Goal: Task Accomplishment & Management: Complete application form

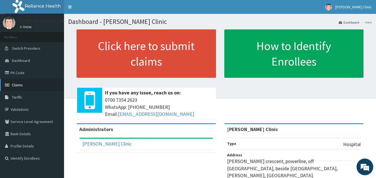
click at [23, 83] on link "Claims" at bounding box center [32, 85] width 64 height 12
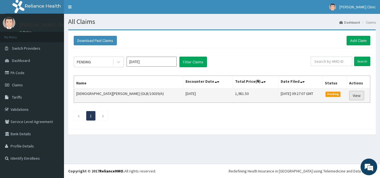
click at [352, 93] on link "View" at bounding box center [356, 95] width 15 height 9
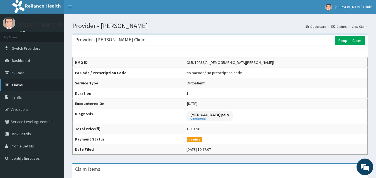
click at [32, 85] on link "Claims" at bounding box center [32, 85] width 64 height 12
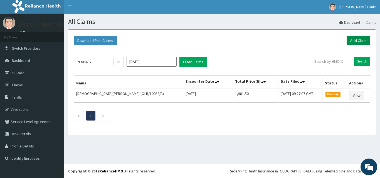
click at [364, 41] on link "Add Claim" at bounding box center [359, 40] width 24 height 9
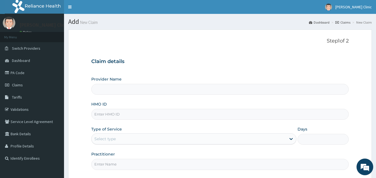
type input "[PERSON_NAME] Clinic"
click at [138, 90] on input "[PERSON_NAME] Clinic" at bounding box center [220, 89] width 258 height 11
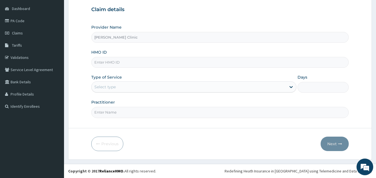
click at [141, 58] on input "HMO ID" at bounding box center [220, 62] width 258 height 11
type input "GSV/12072/A"
click at [162, 87] on div "Select type" at bounding box center [189, 87] width 195 height 9
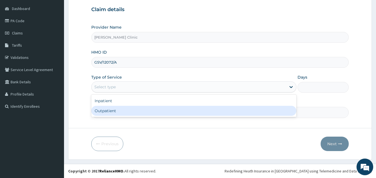
click at [131, 110] on div "Outpatient" at bounding box center [193, 111] width 205 height 10
type input "1"
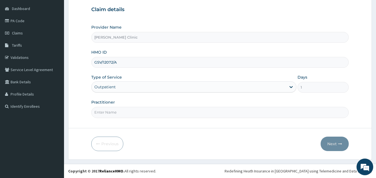
click at [148, 112] on input "Practitioner" at bounding box center [220, 112] width 258 height 11
type input "E"
type input "DR [PERSON_NAME]"
click at [331, 140] on button "Next" at bounding box center [335, 144] width 28 height 14
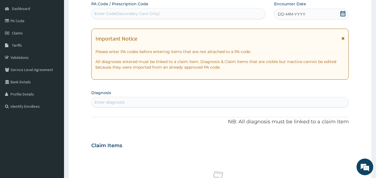
click at [341, 12] on icon at bounding box center [343, 14] width 6 height 6
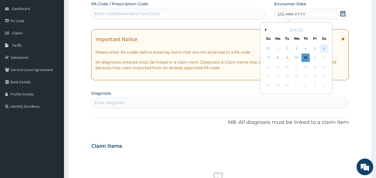
click at [323, 48] on div "6" at bounding box center [324, 49] width 8 height 8
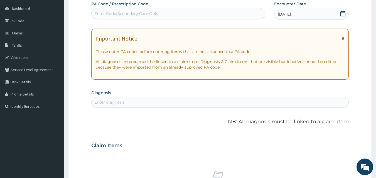
click at [200, 103] on div "Enter diagnosis" at bounding box center [220, 102] width 257 height 9
type input "[MEDICAL_DATA]"
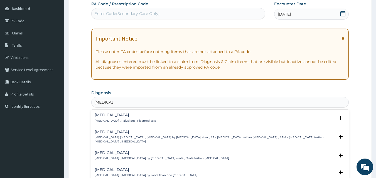
click at [152, 116] on div "[MEDICAL_DATA] [MEDICAL_DATA] , Paludism , Plasmodiosis" at bounding box center [220, 118] width 251 height 10
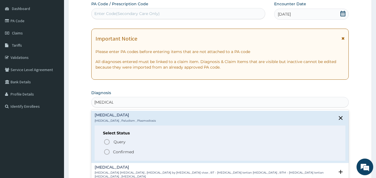
click at [106, 151] on icon "status option filled" at bounding box center [107, 152] width 7 height 7
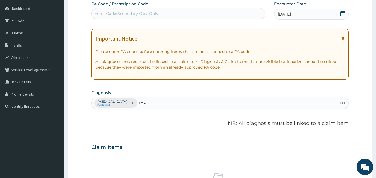
type input "TYPH"
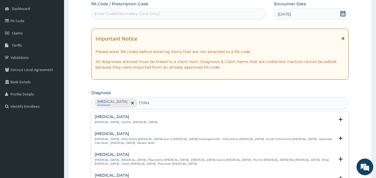
click at [121, 174] on h4 "Typhoid fever" at bounding box center [133, 176] width 77 height 4
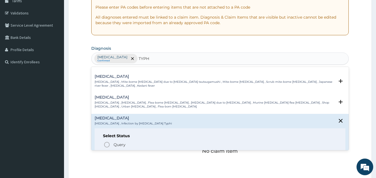
scroll to position [33, 0]
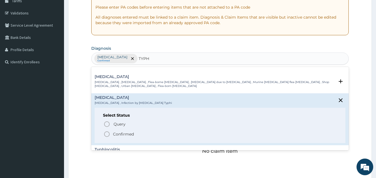
click at [106, 131] on icon "status option filled" at bounding box center [107, 134] width 7 height 7
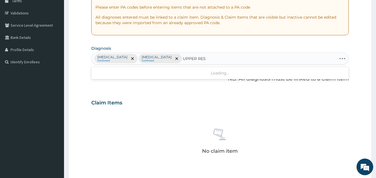
type input "UPPER RESP"
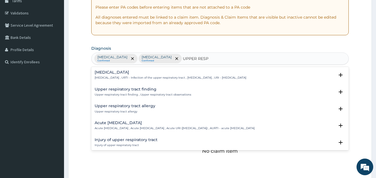
click at [142, 74] on h4 "Upper respiratory infection" at bounding box center [171, 72] width 152 height 4
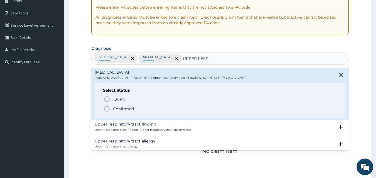
click at [108, 111] on icon "status option filled" at bounding box center [107, 109] width 7 height 7
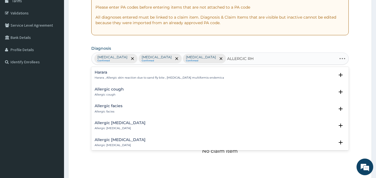
type input "ALLERGIC RHI"
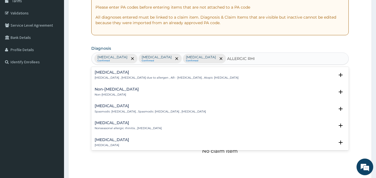
click at [178, 79] on p "Allergic rhinitis , Allergic rhinitis due to allergen , AR - Allergic rhinitis …" at bounding box center [167, 78] width 144 height 4
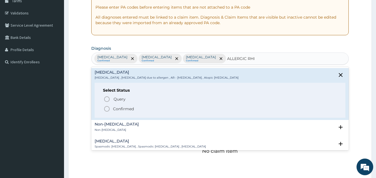
click at [109, 109] on icon "status option filled" at bounding box center [107, 109] width 7 height 7
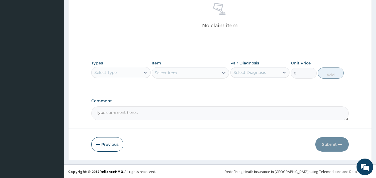
scroll to position [223, 0]
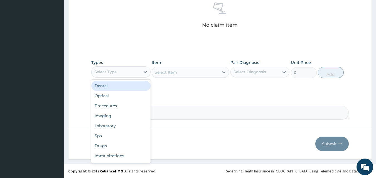
click at [132, 74] on div "Select Type" at bounding box center [116, 72] width 49 height 9
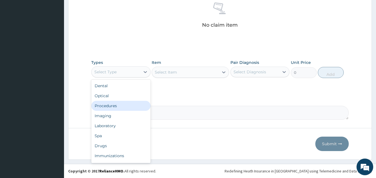
click at [112, 103] on div "Procedures" at bounding box center [120, 106] width 59 height 10
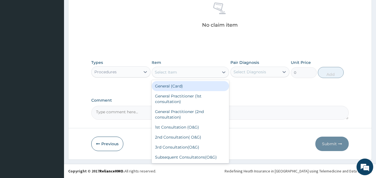
click at [164, 73] on div "Select Item" at bounding box center [166, 73] width 22 height 6
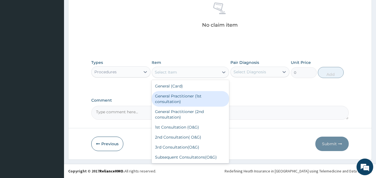
click at [166, 103] on div "General Practitioner (1st consultation)" at bounding box center [190, 99] width 77 height 16
type input "1500"
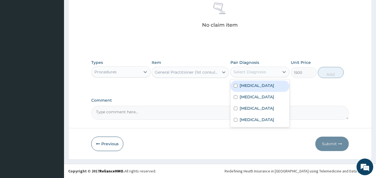
click at [251, 71] on div "Select Diagnosis" at bounding box center [250, 72] width 33 height 6
click at [235, 87] on input "checkbox" at bounding box center [236, 86] width 4 height 4
checkbox input "true"
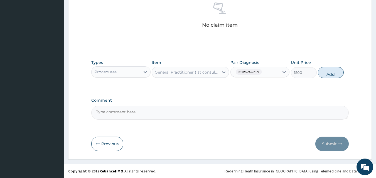
click at [311, 88] on div "Types Procedures Item General Practitioner (1st consultation) Pair Diagnosis Ma…" at bounding box center [220, 73] width 258 height 32
click at [331, 73] on button "Add" at bounding box center [331, 72] width 26 height 11
type input "0"
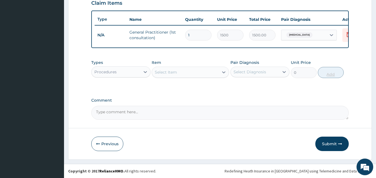
scroll to position [201, 0]
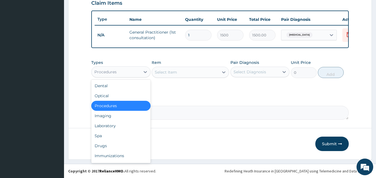
click at [114, 74] on div "Procedures" at bounding box center [105, 72] width 22 height 6
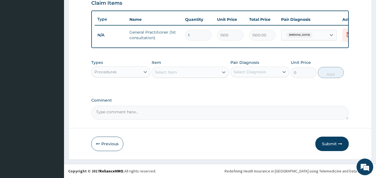
click at [132, 72] on div "Procedures" at bounding box center [116, 72] width 49 height 9
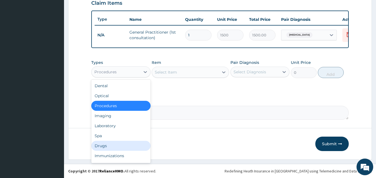
click at [105, 143] on div "Drugs" at bounding box center [120, 146] width 59 height 10
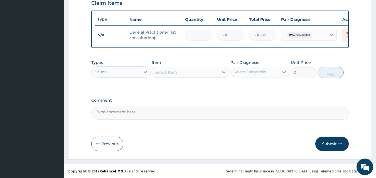
click at [188, 74] on div "Select Item" at bounding box center [185, 72] width 67 height 9
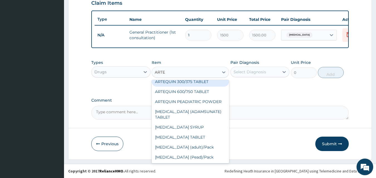
scroll to position [25, 0]
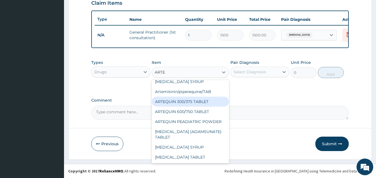
type input "ARTEM"
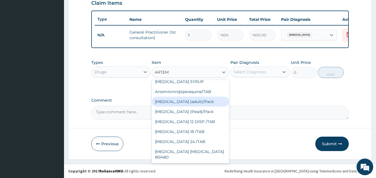
click at [189, 104] on div "Coartem (adult)/Pack" at bounding box center [190, 102] width 77 height 10
type input "682.5"
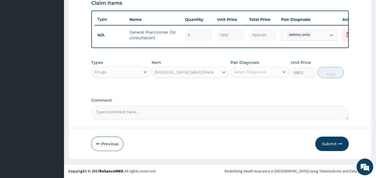
click at [238, 72] on div "Select Diagnosis" at bounding box center [250, 72] width 33 height 6
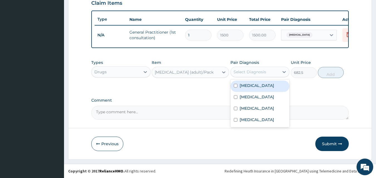
click at [235, 86] on input "checkbox" at bounding box center [236, 86] width 4 height 4
checkbox input "true"
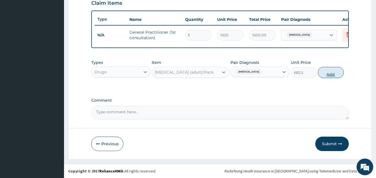
click at [330, 72] on button "Add" at bounding box center [331, 72] width 26 height 11
type input "0"
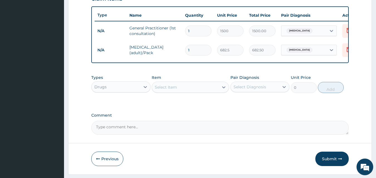
click at [167, 90] on div "Select Item" at bounding box center [166, 88] width 22 height 6
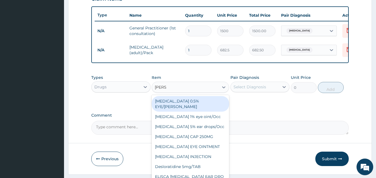
type input "LORAT"
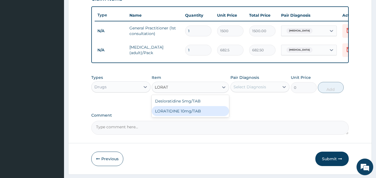
click at [172, 114] on div "LORATIDINE 10mg/TAB" at bounding box center [190, 111] width 77 height 10
type input "70"
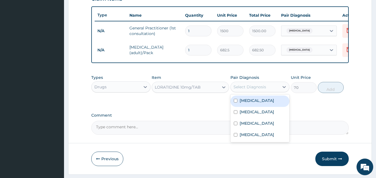
click at [240, 90] on div "Select Diagnosis" at bounding box center [250, 87] width 33 height 6
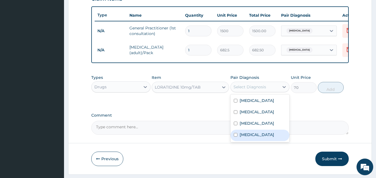
click at [236, 137] on input "checkbox" at bounding box center [236, 135] width 4 height 4
checkbox input "true"
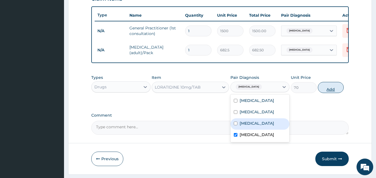
click at [334, 91] on button "Add" at bounding box center [331, 87] width 26 height 11
type input "0"
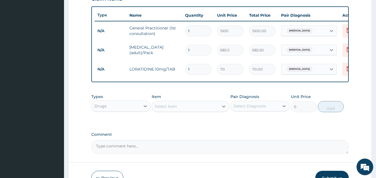
type input "10"
type input "700.00"
type input "10"
click at [163, 109] on div "Select Item" at bounding box center [166, 107] width 22 height 6
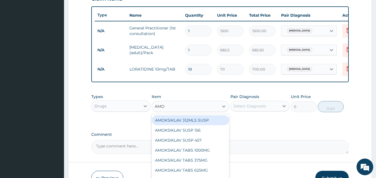
type input "AMOX"
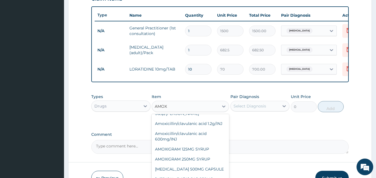
scroll to position [48, 0]
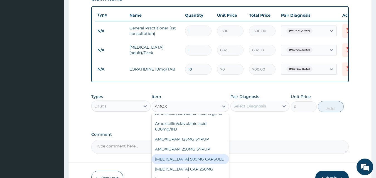
click at [203, 163] on div "AMOXIL 500MG CAPSULE" at bounding box center [190, 160] width 77 height 10
type input "63"
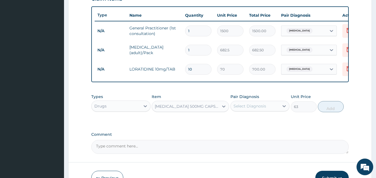
click at [261, 109] on div "Select Diagnosis" at bounding box center [250, 107] width 33 height 6
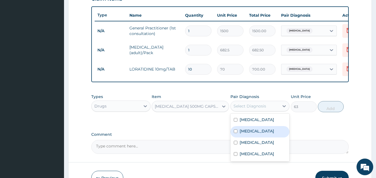
click at [237, 133] on input "checkbox" at bounding box center [236, 132] width 4 height 4
checkbox input "true"
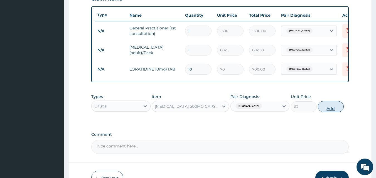
click at [334, 112] on button "Add" at bounding box center [331, 106] width 26 height 11
type input "0"
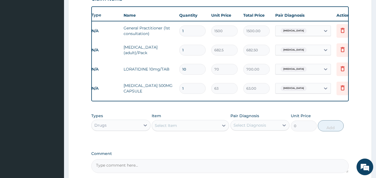
scroll to position [0, 11]
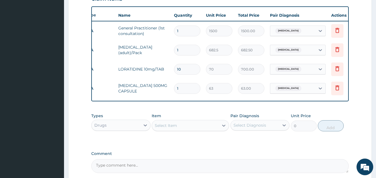
type input "10"
type input "630.00"
type input "10"
click at [211, 130] on div "Select Item" at bounding box center [185, 125] width 67 height 9
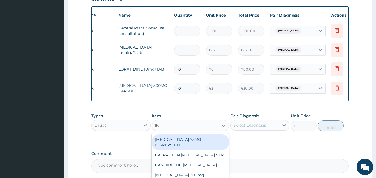
type input "IBU"
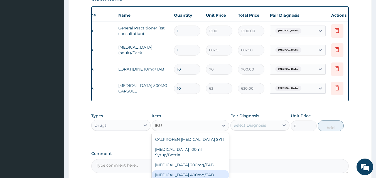
click at [189, 171] on div "IBUPROFEN 400mg/TAB" at bounding box center [190, 175] width 77 height 10
type input "45"
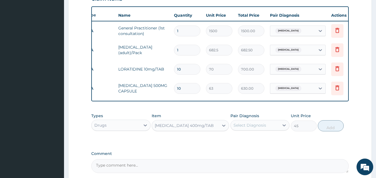
click at [242, 128] on div "Select Diagnosis" at bounding box center [250, 126] width 33 height 6
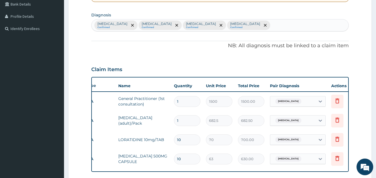
scroll to position [123, 0]
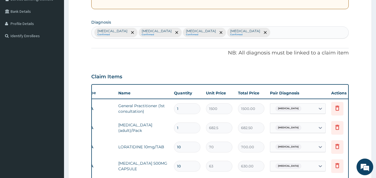
click at [279, 34] on div "Malaria Confirmed Typhoid fever Confirmed Upper respiratory infection Confirmed…" at bounding box center [220, 33] width 257 height 12
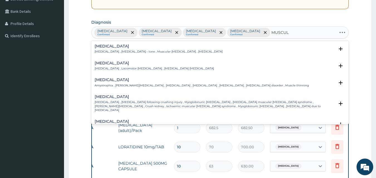
type input "MUSCULO"
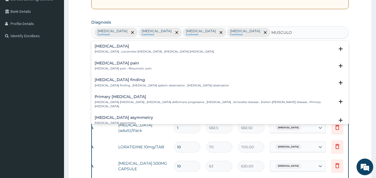
click at [164, 65] on div "Musculoskeletal pain Musculoskeletal pain , Rheumatic pain" at bounding box center [220, 66] width 251 height 10
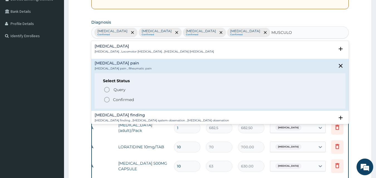
click at [106, 99] on icon "status option filled" at bounding box center [107, 100] width 7 height 7
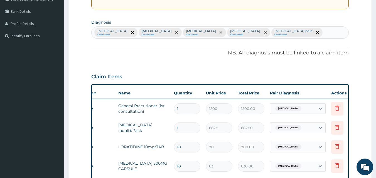
click at [356, 113] on form "Step 2 of 2 PA Code / Prescription Code Enter Code(Secondary Care Only) Encount…" at bounding box center [220, 99] width 304 height 385
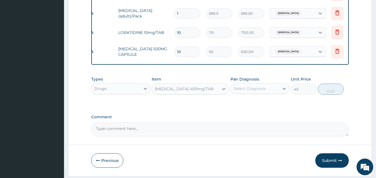
scroll to position [245, 0]
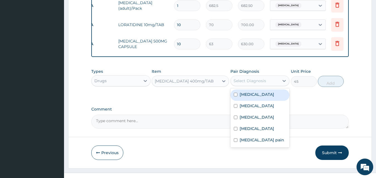
click at [277, 85] on div "Select Diagnosis" at bounding box center [255, 81] width 49 height 9
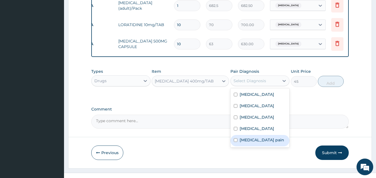
click at [236, 142] on input "checkbox" at bounding box center [236, 141] width 4 height 4
checkbox input "true"
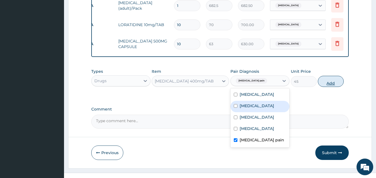
click at [335, 82] on button "Add" at bounding box center [331, 81] width 26 height 11
type input "0"
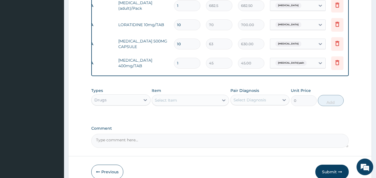
type input "10"
type input "450.00"
type input "10"
click at [170, 103] on div "Select Item" at bounding box center [166, 101] width 22 height 6
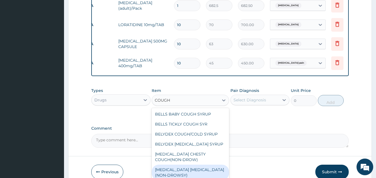
type input "COUGH"
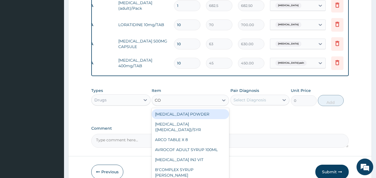
type input "COU"
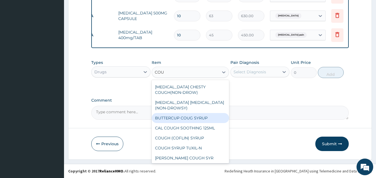
scroll to position [40, 0]
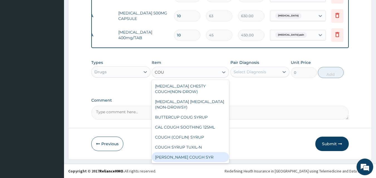
click at [192, 159] on div "D-KOFF COUGH SYR" at bounding box center [190, 158] width 77 height 10
type input "204.75"
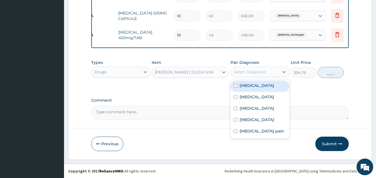
click at [270, 68] on div "Select Diagnosis" at bounding box center [255, 72] width 49 height 9
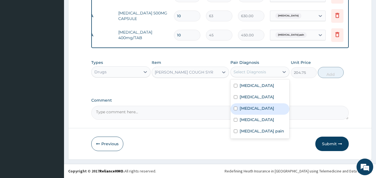
click at [236, 111] on input "checkbox" at bounding box center [236, 109] width 4 height 4
checkbox input "true"
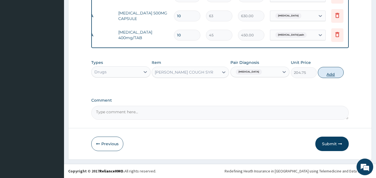
click at [332, 73] on button "Add" at bounding box center [331, 72] width 26 height 11
type input "0"
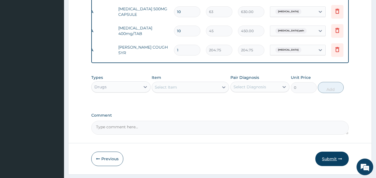
click at [331, 163] on button "Submit" at bounding box center [331, 159] width 33 height 14
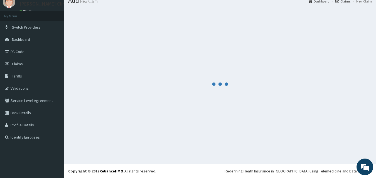
scroll to position [278, 0]
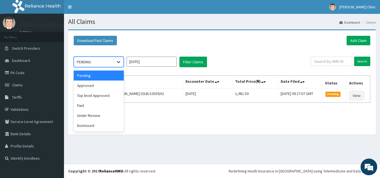
click at [119, 62] on icon at bounding box center [119, 62] width 6 height 6
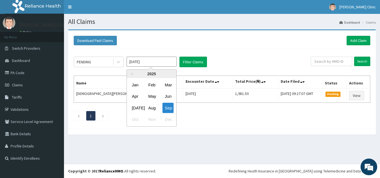
click at [149, 58] on input "[DATE]" at bounding box center [152, 62] width 50 height 10
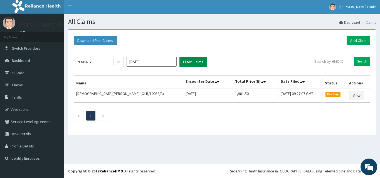
click at [196, 61] on button "Filter Claims" at bounding box center [194, 62] width 28 height 11
click at [353, 38] on link "Add Claim" at bounding box center [359, 40] width 24 height 9
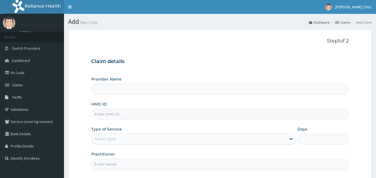
type input "[PERSON_NAME] Clinic"
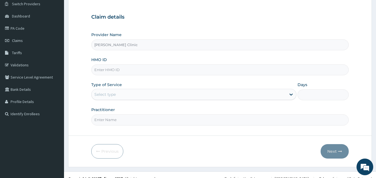
scroll to position [52, 0]
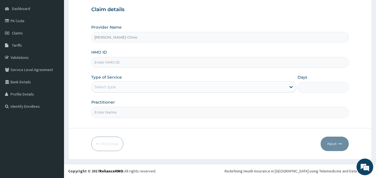
click at [197, 66] on input "HMO ID" at bounding box center [220, 62] width 258 height 11
type input "GSV/12062/A"
click at [212, 72] on div "Provider Name [PERSON_NAME] Clinic HMO ID GSV/12062/A Type of Service Select ty…" at bounding box center [220, 72] width 258 height 94
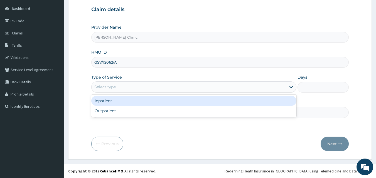
click at [225, 89] on div "Select type" at bounding box center [189, 87] width 195 height 9
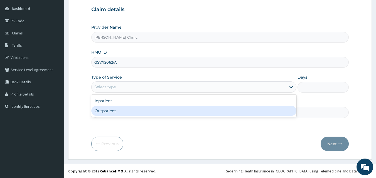
click at [180, 111] on div "Outpatient" at bounding box center [193, 111] width 205 height 10
type input "1"
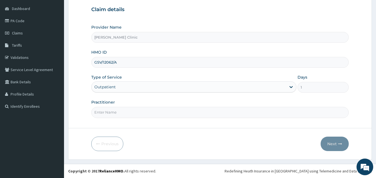
click at [231, 113] on input "Practitioner" at bounding box center [220, 112] width 258 height 11
type input "DR EMMY"
click at [329, 143] on button "Next" at bounding box center [335, 144] width 28 height 14
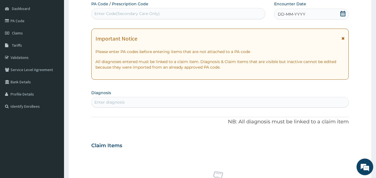
click at [343, 13] on icon at bounding box center [343, 14] width 5 height 6
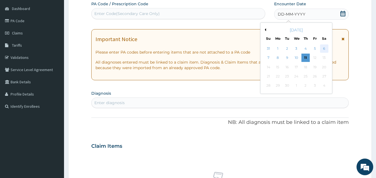
click at [325, 47] on div "6" at bounding box center [324, 49] width 8 height 8
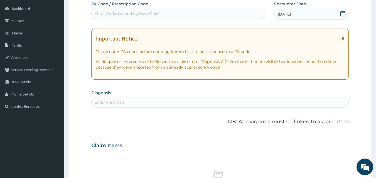
click at [207, 144] on div "Claim Items" at bounding box center [220, 145] width 258 height 14
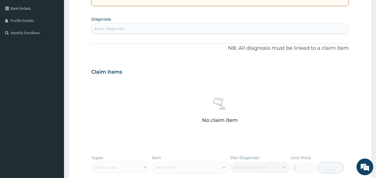
scroll to position [130, 0]
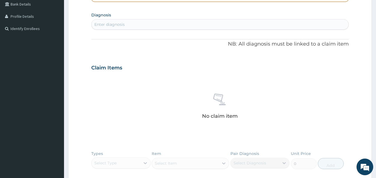
click at [188, 24] on div "Enter diagnosis" at bounding box center [220, 24] width 257 height 9
type input "[MEDICAL_DATA]"
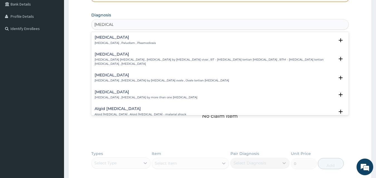
click at [150, 43] on div "Malaria Malaria , Paludism , Plasmodiosis" at bounding box center [220, 40] width 251 height 10
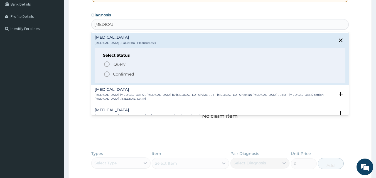
click at [107, 74] on icon "status option filled" at bounding box center [107, 74] width 7 height 7
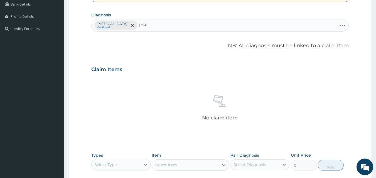
type input "TYPH"
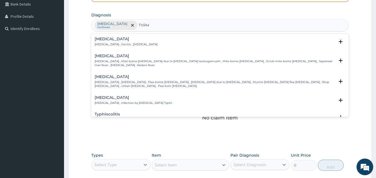
click at [122, 96] on h4 "Typhoid fever" at bounding box center [133, 98] width 77 height 4
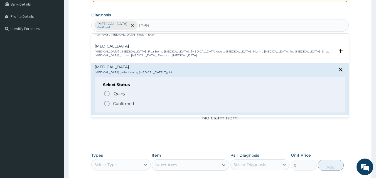
scroll to position [33, 0]
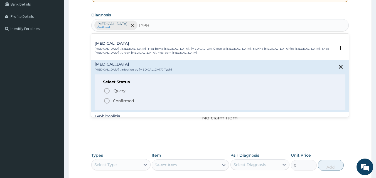
click at [105, 99] on circle "status option filled" at bounding box center [106, 101] width 5 height 5
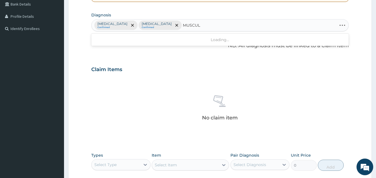
type input "MUSCULO"
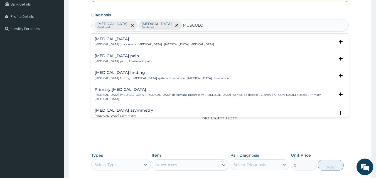
click at [189, 55] on div "Musculoskeletal pain Musculoskeletal pain , Rheumatic pain" at bounding box center [220, 59] width 251 height 10
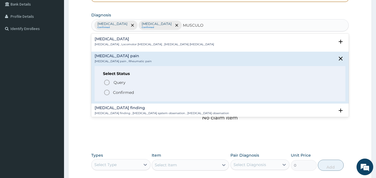
click at [106, 91] on icon "status option filled" at bounding box center [107, 92] width 7 height 7
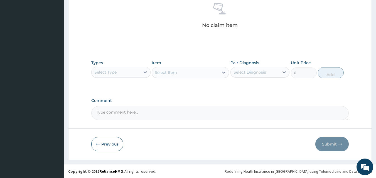
scroll to position [223, 0]
click at [140, 72] on div at bounding box center [145, 72] width 10 height 10
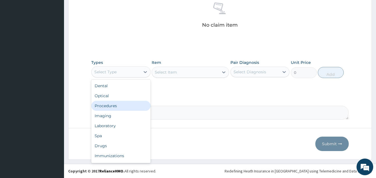
click at [119, 104] on div "Procedures" at bounding box center [120, 106] width 59 height 10
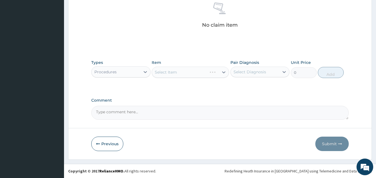
click at [184, 72] on div "Select Item" at bounding box center [190, 72] width 77 height 11
click at [112, 141] on button "Previous" at bounding box center [107, 144] width 32 height 14
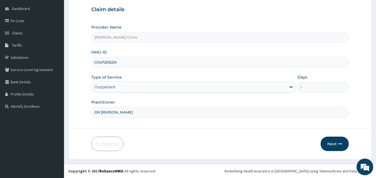
scroll to position [52, 0]
click at [217, 136] on form "Step 1 of 2 Claim details Provider Name Shirish Clinic HMO ID GSV/12062/A Type …" at bounding box center [220, 68] width 304 height 183
click at [331, 141] on button "Next" at bounding box center [335, 144] width 28 height 14
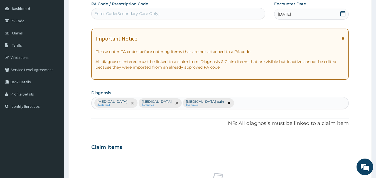
click at [327, 144] on div "Claim Items" at bounding box center [220, 146] width 258 height 14
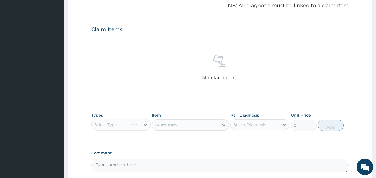
scroll to position [223, 0]
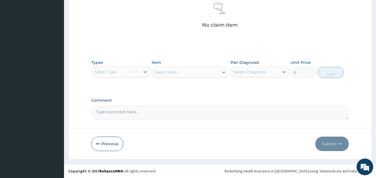
click at [111, 68] on div "Select Type" at bounding box center [120, 72] width 59 height 11
click at [111, 74] on div "Select Type" at bounding box center [120, 72] width 59 height 11
click at [196, 72] on div "Select Item" at bounding box center [190, 72] width 77 height 11
click at [199, 73] on div "Select Item" at bounding box center [190, 72] width 77 height 11
click at [184, 73] on div "Select Item" at bounding box center [190, 72] width 77 height 11
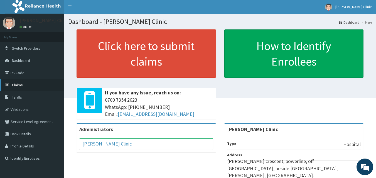
click at [27, 91] on link "Claims" at bounding box center [32, 85] width 64 height 12
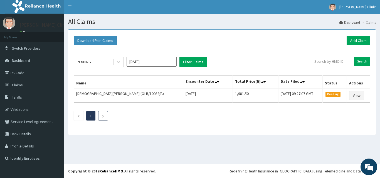
click at [103, 116] on icon "Next page" at bounding box center [103, 116] width 3 height 3
click at [328, 60] on input "text" at bounding box center [331, 61] width 41 height 9
type input "GSV/102072/A"
click at [361, 61] on input "Search" at bounding box center [362, 61] width 16 height 9
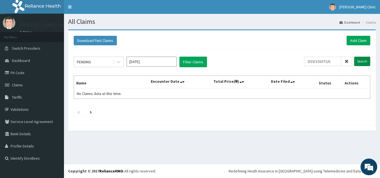
click at [361, 61] on input "Search" at bounding box center [362, 61] width 16 height 9
click at [119, 60] on icon at bounding box center [119, 62] width 6 height 6
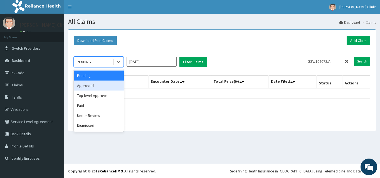
click at [103, 88] on div "Approved" at bounding box center [99, 86] width 50 height 10
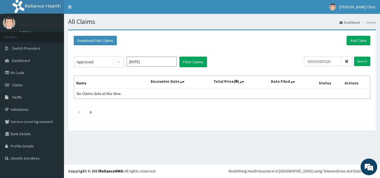
click at [347, 63] on icon at bounding box center [347, 62] width 4 height 4
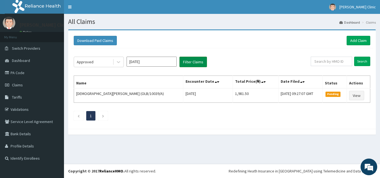
click at [198, 61] on button "Filter Claims" at bounding box center [194, 62] width 28 height 11
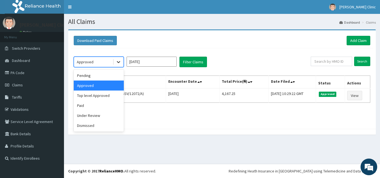
click at [119, 61] on icon at bounding box center [119, 62] width 6 height 6
click at [101, 75] on div "Pending" at bounding box center [99, 76] width 50 height 10
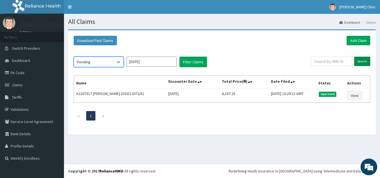
click at [363, 61] on input "Search" at bounding box center [362, 61] width 16 height 9
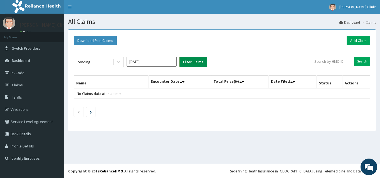
click at [204, 61] on button "Filter Claims" at bounding box center [194, 62] width 28 height 11
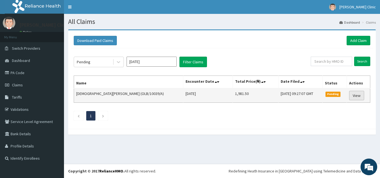
click at [355, 95] on link "View" at bounding box center [356, 95] width 15 height 9
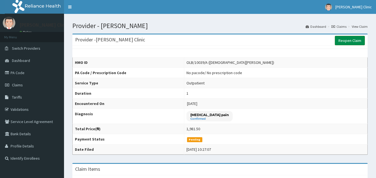
click at [349, 41] on link "Reopen Claim" at bounding box center [350, 40] width 30 height 9
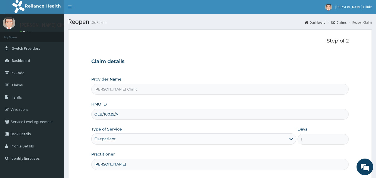
click at [229, 165] on input "[PERSON_NAME]" at bounding box center [220, 164] width 258 height 11
type input "A"
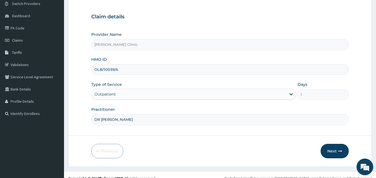
scroll to position [52, 0]
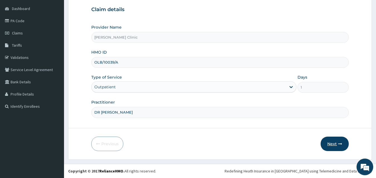
type input "DR [PERSON_NAME]"
click at [332, 145] on button "Next" at bounding box center [335, 144] width 28 height 14
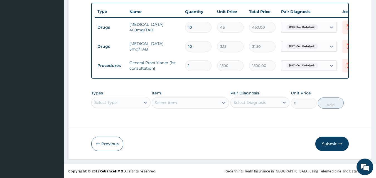
scroll to position [209, 0]
click at [334, 145] on button "Submit" at bounding box center [331, 144] width 33 height 14
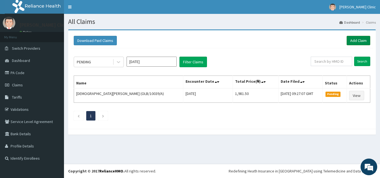
click at [356, 40] on link "Add Claim" at bounding box center [359, 40] width 24 height 9
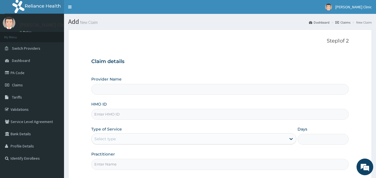
type input "[PERSON_NAME] Clinic"
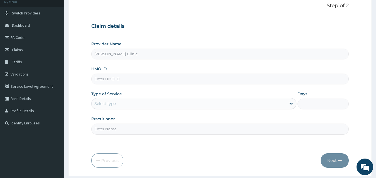
scroll to position [52, 0]
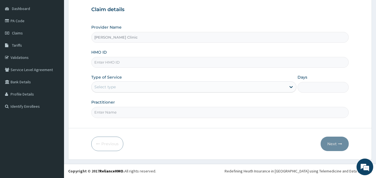
click at [164, 61] on input "HMO ID" at bounding box center [220, 62] width 258 height 11
type input "[PERSON_NAME] Clinic"
click at [111, 61] on input "HMO ID" at bounding box center [220, 62] width 258 height 11
type input "GSV/12062/A"
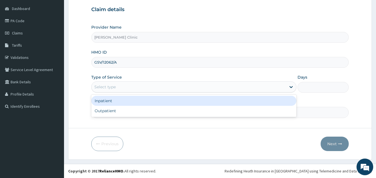
click at [124, 84] on div "Select type" at bounding box center [189, 87] width 195 height 9
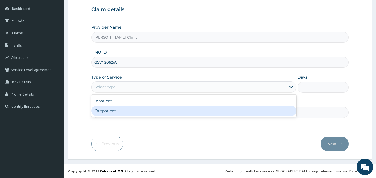
click at [115, 111] on div "Outpatient" at bounding box center [193, 111] width 205 height 10
type input "1"
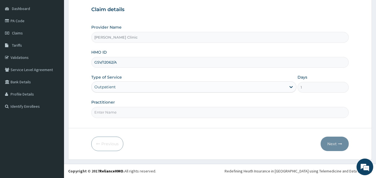
click at [115, 111] on input "Practitioner" at bounding box center [220, 112] width 258 height 11
type input "DR EMMY"
click at [327, 141] on button "Next" at bounding box center [335, 144] width 28 height 14
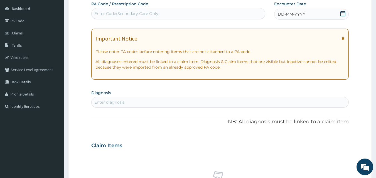
click at [341, 13] on icon at bounding box center [343, 14] width 5 height 6
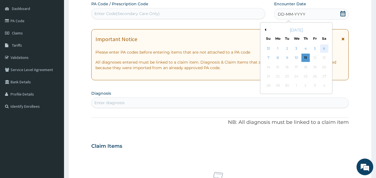
click at [322, 47] on div "6" at bounding box center [324, 49] width 8 height 8
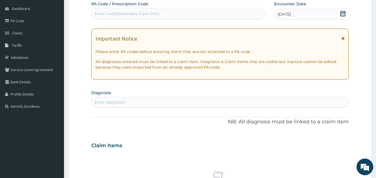
click at [189, 104] on div "Enter diagnosis" at bounding box center [220, 102] width 257 height 9
type input "MALAR"
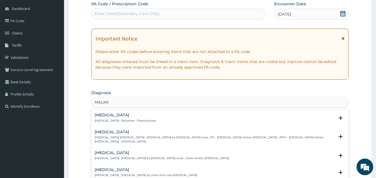
click at [178, 115] on div "Malaria Malaria , Paludism , Plasmodiosis" at bounding box center [220, 118] width 251 height 10
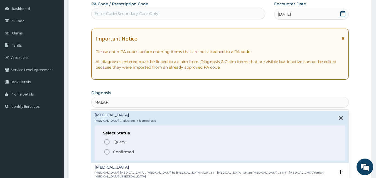
click at [107, 152] on icon "status option filled" at bounding box center [107, 152] width 7 height 7
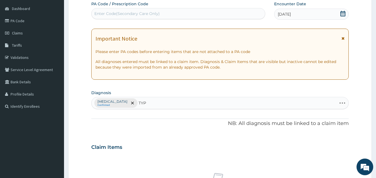
type input "TYPH"
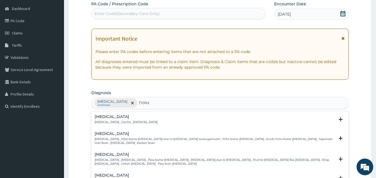
click at [134, 174] on h4 "Typhoid fever" at bounding box center [133, 176] width 77 height 4
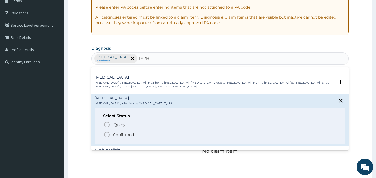
scroll to position [33, 0]
click at [108, 131] on icon "status option filled" at bounding box center [107, 134] width 7 height 7
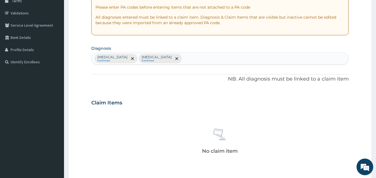
click at [243, 112] on div "No claim item" at bounding box center [220, 143] width 258 height 64
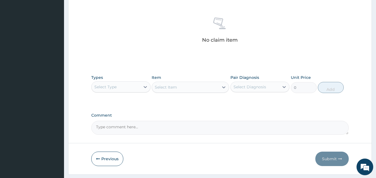
scroll to position [219, 0]
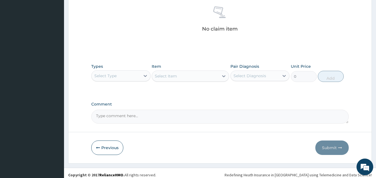
click at [128, 76] on div "Select Type" at bounding box center [116, 76] width 49 height 9
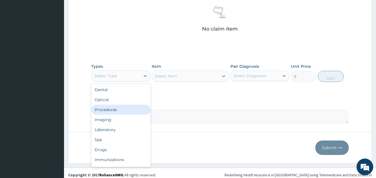
click at [113, 111] on div "Procedures" at bounding box center [120, 110] width 59 height 10
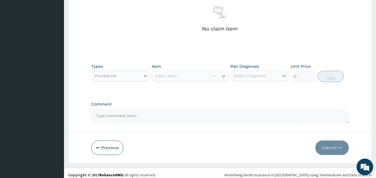
click at [169, 77] on div "Select Item" at bounding box center [190, 76] width 77 height 11
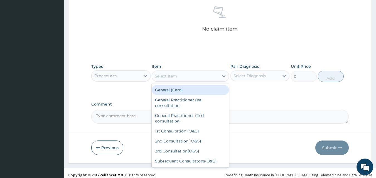
click at [169, 77] on div "Select Item" at bounding box center [166, 77] width 22 height 6
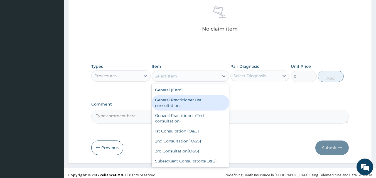
click at [170, 104] on div "General Practitioner (1st consultation)" at bounding box center [190, 103] width 77 height 16
type input "1500"
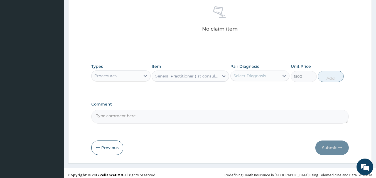
click at [268, 79] on div "Select Diagnosis" at bounding box center [255, 76] width 49 height 9
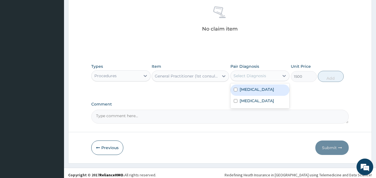
click at [237, 88] on div "[MEDICAL_DATA]" at bounding box center [260, 90] width 59 height 11
checkbox input "true"
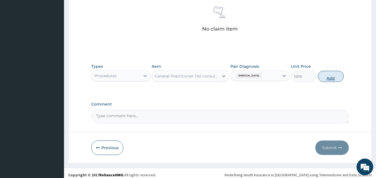
click at [325, 75] on button "Add" at bounding box center [331, 76] width 26 height 11
type input "0"
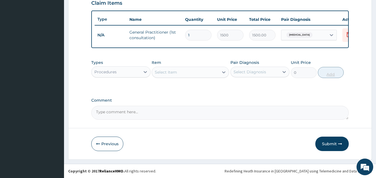
scroll to position [201, 0]
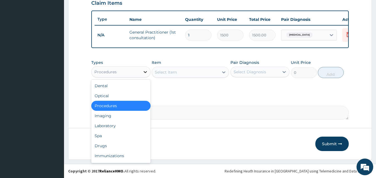
click at [141, 73] on div at bounding box center [145, 72] width 10 height 10
click at [104, 145] on div "Drugs" at bounding box center [120, 146] width 59 height 10
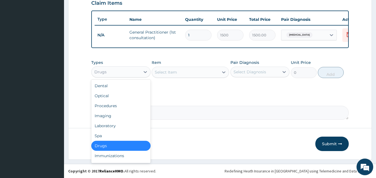
click at [138, 70] on div "Drugs" at bounding box center [116, 72] width 49 height 9
click at [112, 144] on div "Drugs" at bounding box center [120, 146] width 59 height 10
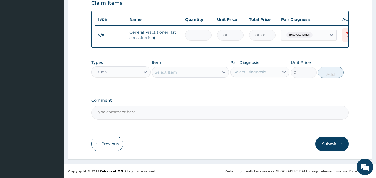
click at [174, 74] on div "Select Item" at bounding box center [166, 73] width 22 height 6
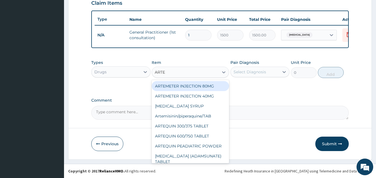
type input "ARTEM"
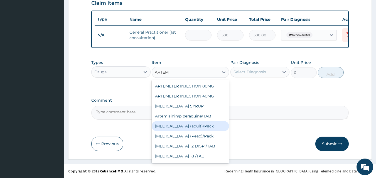
click at [203, 128] on div "[MEDICAL_DATA] (adult)/Pack" at bounding box center [190, 126] width 77 height 10
type input "682.5"
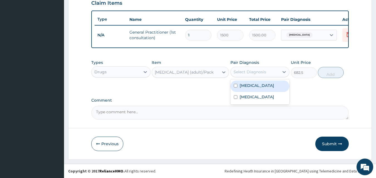
click at [266, 72] on div "Select Diagnosis" at bounding box center [255, 72] width 49 height 9
click at [236, 85] on input "checkbox" at bounding box center [236, 86] width 4 height 4
checkbox input "true"
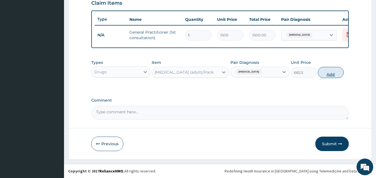
click at [327, 73] on button "Add" at bounding box center [331, 72] width 26 height 11
type input "0"
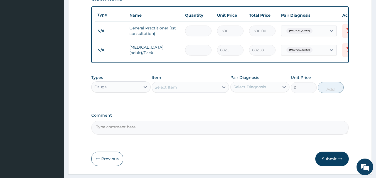
click at [158, 89] on div "Select Item" at bounding box center [166, 88] width 22 height 6
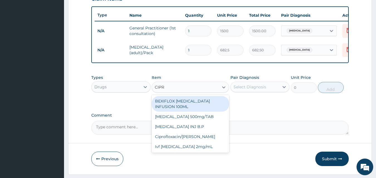
type input "CIPRO"
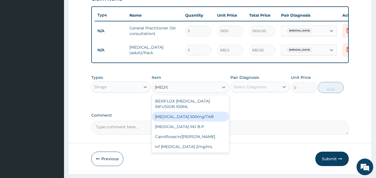
click at [175, 114] on div "[MEDICAL_DATA] 500mg/TAB" at bounding box center [190, 117] width 77 height 10
type input "115"
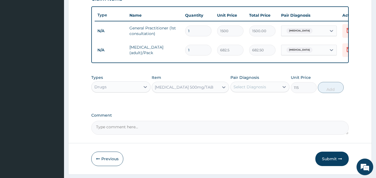
click at [270, 91] on div "Select Diagnosis" at bounding box center [255, 87] width 49 height 9
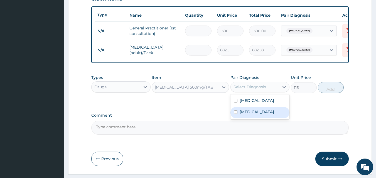
click at [236, 114] on input "checkbox" at bounding box center [236, 113] width 4 height 4
checkbox input "true"
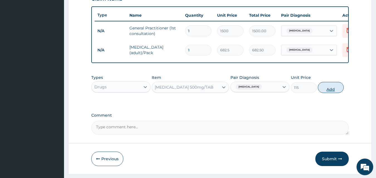
click at [329, 93] on button "Add" at bounding box center [331, 87] width 26 height 11
type input "0"
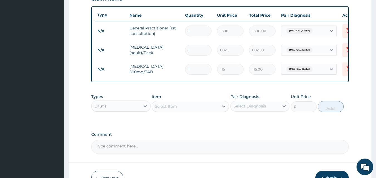
type input "10"
type input "1150.00"
type input "10"
click at [177, 109] on div "Select Item" at bounding box center [166, 107] width 22 height 6
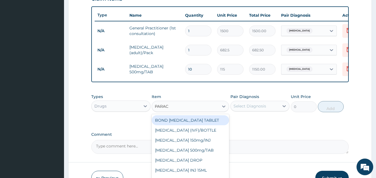
type input "PARACE"
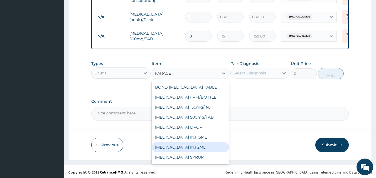
scroll to position [239, 0]
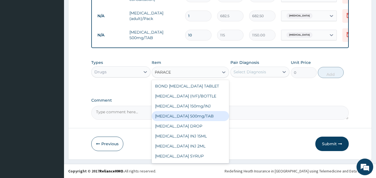
click at [210, 116] on div "[MEDICAL_DATA] 500mg/TAB" at bounding box center [190, 116] width 77 height 10
type input "15"
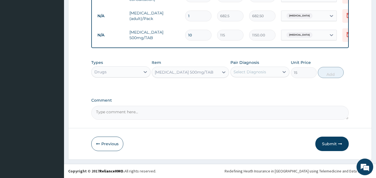
click at [249, 72] on div "Select Diagnosis" at bounding box center [250, 72] width 33 height 6
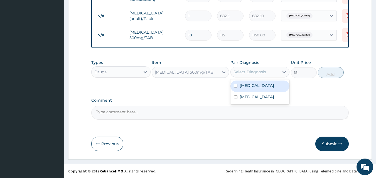
click at [236, 86] on input "checkbox" at bounding box center [236, 86] width 4 height 4
checkbox input "true"
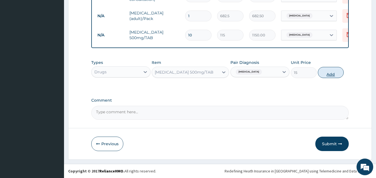
click at [331, 74] on button "Add" at bounding box center [331, 72] width 26 height 11
type input "0"
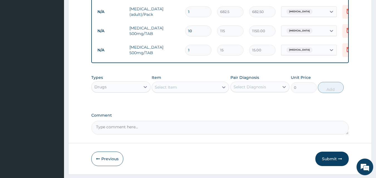
type input "15"
type input "225.00"
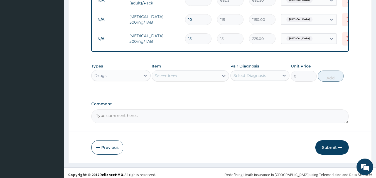
scroll to position [258, 0]
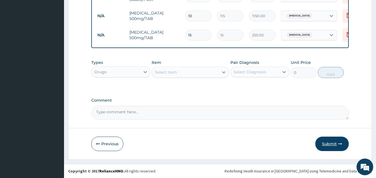
type input "15"
click at [329, 142] on button "Submit" at bounding box center [331, 144] width 33 height 14
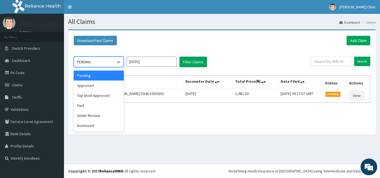
click at [96, 62] on div "PENDING" at bounding box center [93, 62] width 39 height 9
click at [95, 87] on div "Approved" at bounding box center [99, 86] width 50 height 10
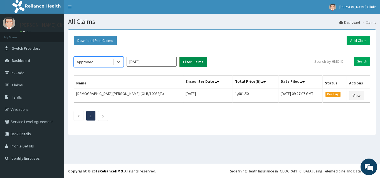
click at [196, 63] on button "Filter Claims" at bounding box center [194, 62] width 28 height 11
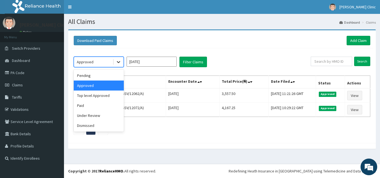
click at [116, 60] on icon at bounding box center [119, 62] width 6 height 6
click at [101, 78] on div "Pending" at bounding box center [99, 76] width 50 height 10
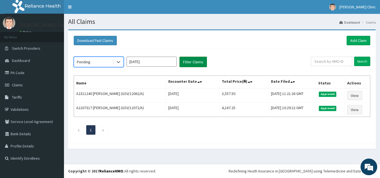
click at [199, 62] on button "Filter Claims" at bounding box center [194, 62] width 28 height 11
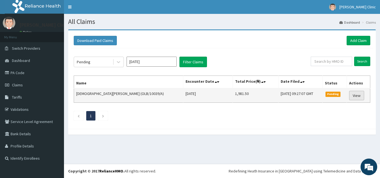
click at [356, 95] on link "View" at bounding box center [356, 95] width 15 height 9
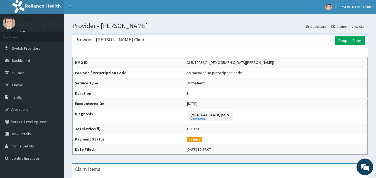
click at [268, 118] on td "[MEDICAL_DATA] pain Confirmed" at bounding box center [276, 116] width 184 height 15
click at [347, 41] on link "Reopen Claim" at bounding box center [350, 40] width 30 height 9
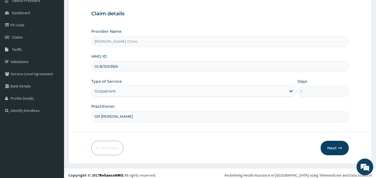
scroll to position [52, 0]
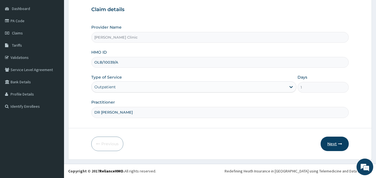
click at [324, 142] on button "Next" at bounding box center [335, 144] width 28 height 14
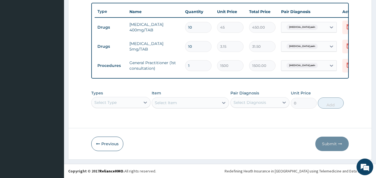
scroll to position [209, 0]
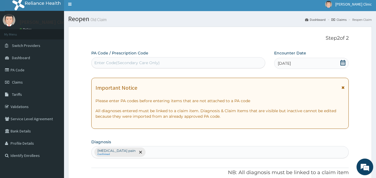
scroll to position [0, 0]
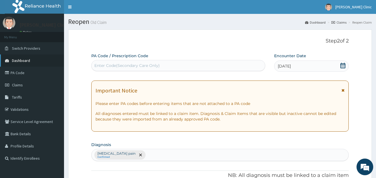
click at [33, 60] on link "Dashboard" at bounding box center [32, 61] width 64 height 12
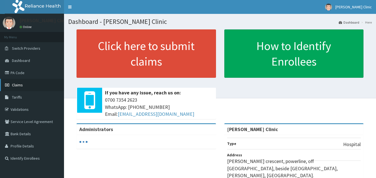
click at [14, 85] on span "Claims" at bounding box center [17, 85] width 11 height 5
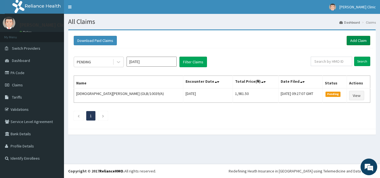
click at [362, 39] on link "Add Claim" at bounding box center [359, 40] width 24 height 9
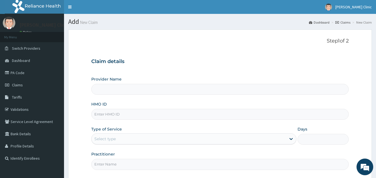
type input "[PERSON_NAME] Clinic"
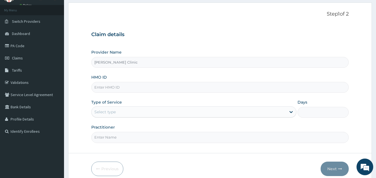
scroll to position [52, 0]
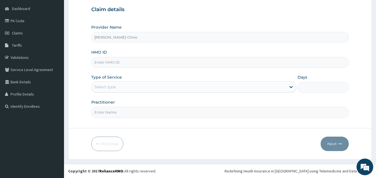
click at [171, 59] on input "HMO ID" at bounding box center [220, 62] width 258 height 11
type input "OLB/10056/A"
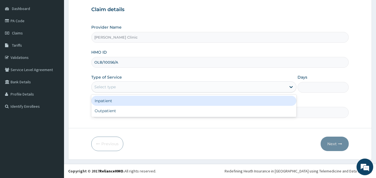
click at [161, 82] on div "Select type" at bounding box center [193, 87] width 205 height 11
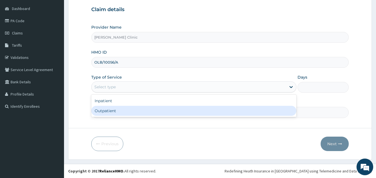
click at [136, 108] on div "Outpatient" at bounding box center [193, 111] width 205 height 10
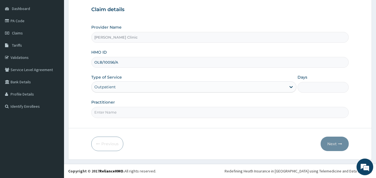
type input "1"
click at [177, 134] on form "Step 1 of 2 Claim details Provider Name Shirish Clinic HMO ID OLB/10056/A Type …" at bounding box center [220, 68] width 304 height 183
click at [131, 111] on input "Practitioner" at bounding box center [220, 112] width 258 height 11
type input "DR [PERSON_NAME]"
click at [176, 134] on form "Step 1 of 2 Claim details Provider Name Shirish Clinic HMO ID OLB/10056/A Type …" at bounding box center [220, 68] width 304 height 183
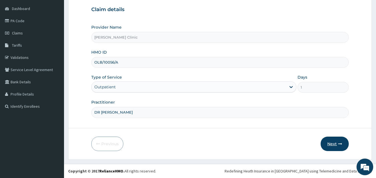
click at [325, 143] on button "Next" at bounding box center [335, 144] width 28 height 14
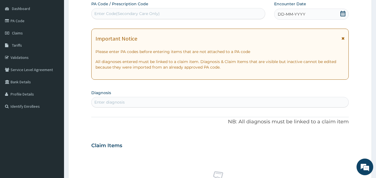
click at [344, 14] on icon at bounding box center [343, 14] width 6 height 6
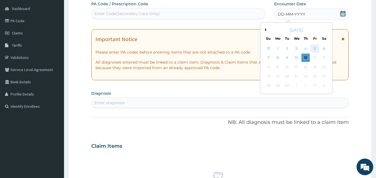
click at [313, 47] on div "5" at bounding box center [315, 49] width 8 height 8
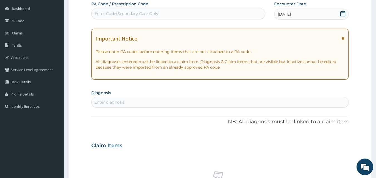
click at [261, 152] on div "Claim Items No claim item" at bounding box center [220, 178] width 258 height 80
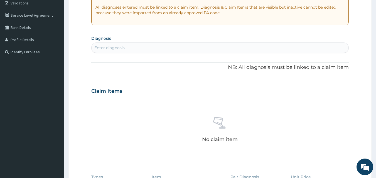
scroll to position [108, 0]
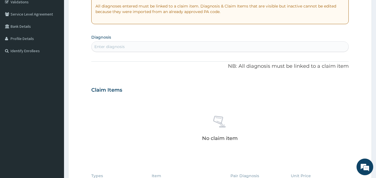
click at [217, 47] on div "Enter diagnosis" at bounding box center [220, 46] width 257 height 9
type input "[MEDICAL_DATA]"
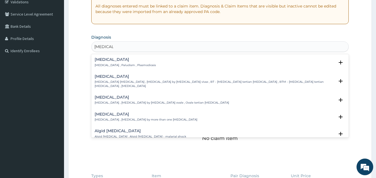
click at [175, 61] on div "[MEDICAL_DATA] [MEDICAL_DATA] , Paludism , Plasmodiosis" at bounding box center [220, 63] width 251 height 10
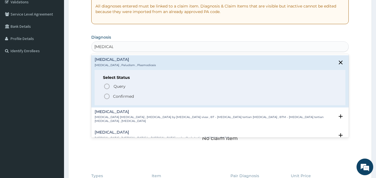
click at [107, 97] on icon "status option filled" at bounding box center [107, 96] width 7 height 7
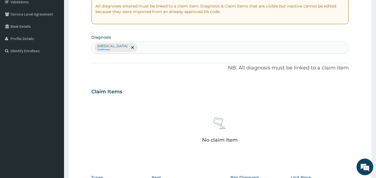
click at [294, 124] on div "No claim item" at bounding box center [220, 131] width 258 height 64
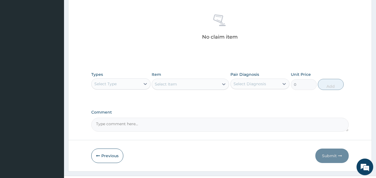
scroll to position [223, 0]
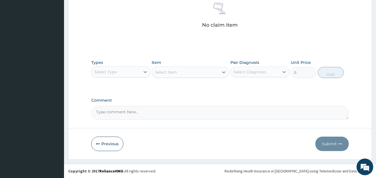
click at [138, 68] on div "Select Type" at bounding box center [116, 72] width 49 height 9
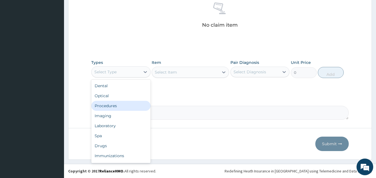
click at [109, 109] on div "Procedures" at bounding box center [120, 106] width 59 height 10
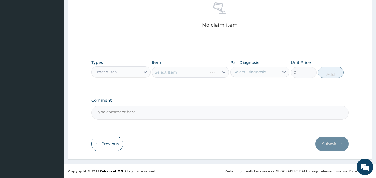
click at [172, 73] on div "Select Item" at bounding box center [190, 72] width 77 height 11
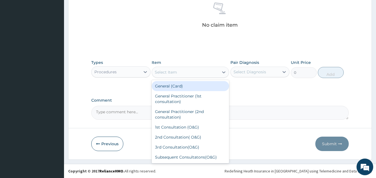
click at [172, 73] on div "Select Item" at bounding box center [166, 73] width 22 height 6
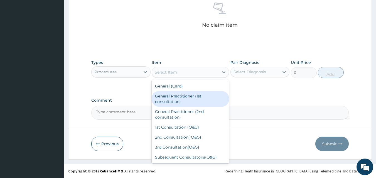
click at [171, 97] on div "General Practitioner (1st consultation)" at bounding box center [190, 99] width 77 height 16
type input "1500"
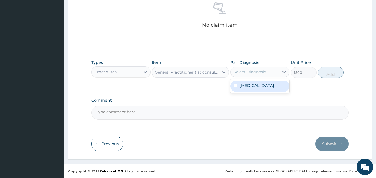
click at [277, 76] on div "Select Diagnosis" at bounding box center [255, 72] width 49 height 9
click at [258, 83] on div "Malaria" at bounding box center [260, 86] width 59 height 11
checkbox input "true"
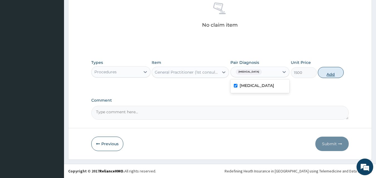
click at [326, 74] on button "Add" at bounding box center [331, 72] width 26 height 11
type input "0"
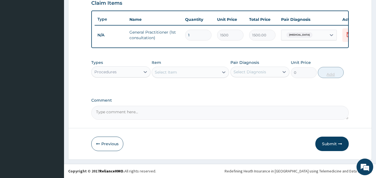
scroll to position [201, 0]
click at [140, 71] on div "Procedures" at bounding box center [116, 72] width 49 height 9
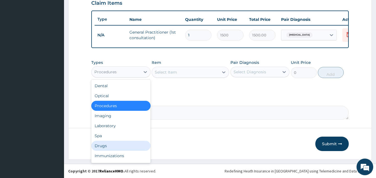
click at [114, 142] on div "Drugs" at bounding box center [120, 146] width 59 height 10
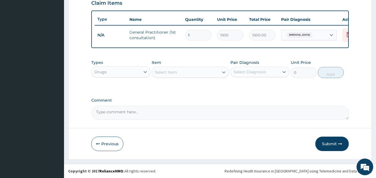
click at [196, 71] on div "Select Item" at bounding box center [185, 72] width 67 height 9
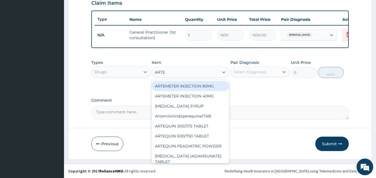
type input "ARTEM"
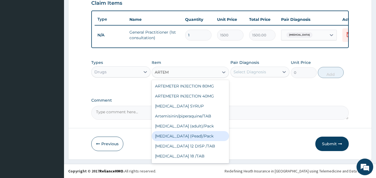
click at [194, 131] on div "Coartem (Pead)/Pack" at bounding box center [190, 136] width 77 height 10
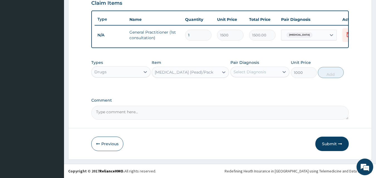
click at [217, 70] on div "Coartem (Pead)/Pack" at bounding box center [185, 72] width 67 height 9
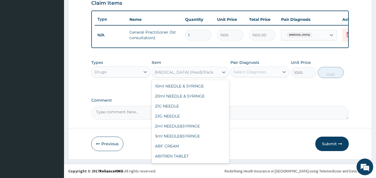
scroll to position [5094, 0]
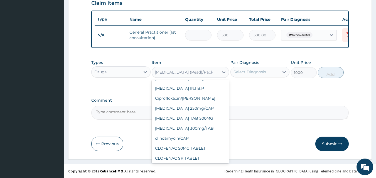
type input "682.5"
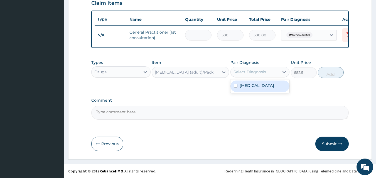
click at [244, 72] on div "Select Diagnosis" at bounding box center [250, 72] width 33 height 6
click at [235, 87] on input "checkbox" at bounding box center [236, 86] width 4 height 4
checkbox input "true"
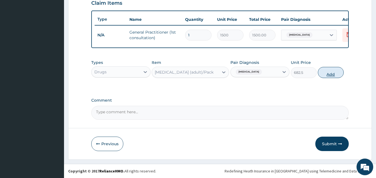
click at [327, 74] on button "Add" at bounding box center [331, 72] width 26 height 11
type input "0"
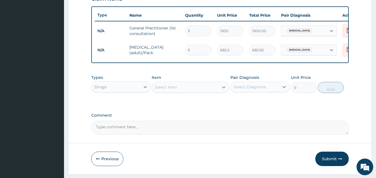
click at [171, 90] on div "Select Item" at bounding box center [166, 88] width 22 height 6
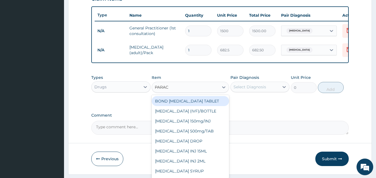
type input "PARACE"
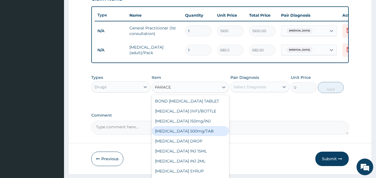
click at [197, 136] on div "PARACETAMOL 500mg/TAB" at bounding box center [190, 131] width 77 height 10
type input "15"
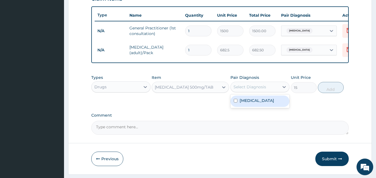
click at [258, 90] on div "Select Diagnosis" at bounding box center [250, 87] width 33 height 6
click at [237, 103] on input "checkbox" at bounding box center [236, 101] width 4 height 4
checkbox input "true"
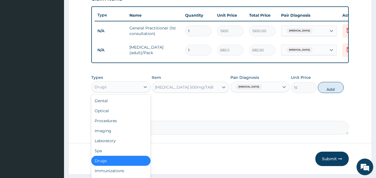
click at [114, 91] on div "Drugs" at bounding box center [116, 87] width 49 height 9
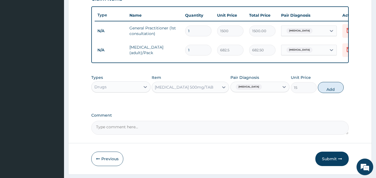
click at [204, 104] on div "Types Drugs Item PARACETAMOL 500mg/TAB Pair Diagnosis Malaria Unit Price 15 Add" at bounding box center [220, 88] width 258 height 32
click at [333, 92] on button "Add" at bounding box center [331, 87] width 26 height 11
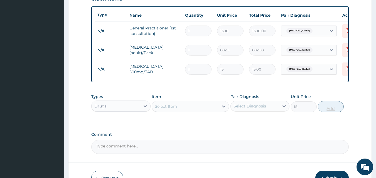
type input "0"
type input "15"
type input "225.00"
type input "15"
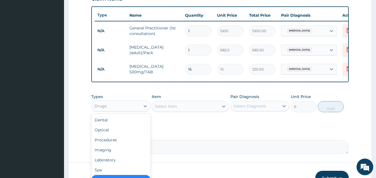
click at [115, 111] on div "Drugs" at bounding box center [116, 106] width 49 height 9
click at [110, 165] on div "Laboratory" at bounding box center [120, 160] width 59 height 10
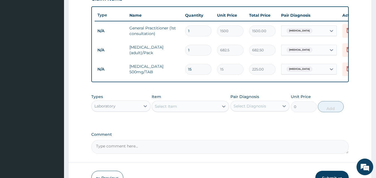
click at [173, 109] on div "Select Item" at bounding box center [166, 107] width 22 height 6
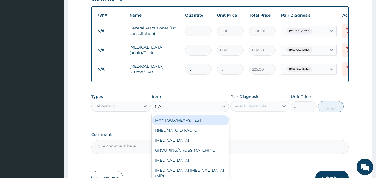
type input "MAL"
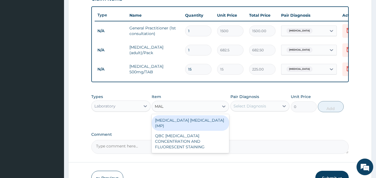
click at [173, 122] on div "MALARIA PARASITE (MP)" at bounding box center [190, 124] width 77 height 16
type input "1000"
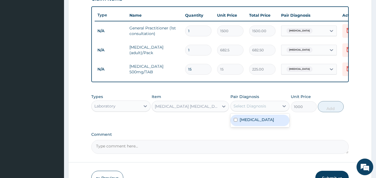
click at [241, 109] on div "Select Diagnosis" at bounding box center [250, 107] width 33 height 6
click at [236, 122] on input "checkbox" at bounding box center [236, 120] width 4 height 4
checkbox input "true"
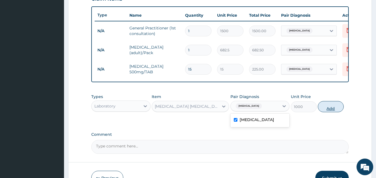
click at [323, 112] on button "Add" at bounding box center [331, 106] width 26 height 11
type input "0"
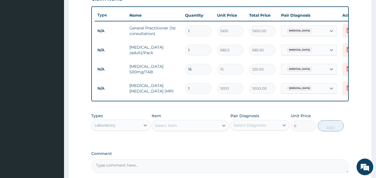
type input "0"
type input "0.00"
type input "0"
type input "0.00"
type input "1"
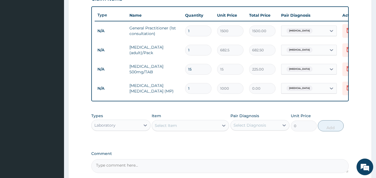
type input "1000.00"
type input "0"
type input "0.00"
type input "1"
type input "1000.00"
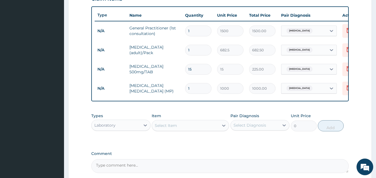
type input "0"
type input "0.00"
type input "1"
type input "1000.00"
type input "0"
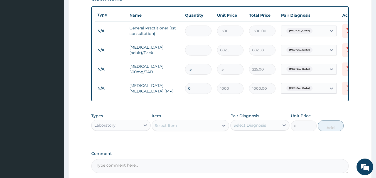
type input "0.00"
type input "1"
type input "1000.00"
type input "0"
type input "0.00"
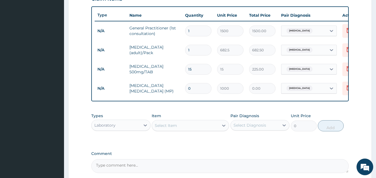
type input "1"
type input "1000.00"
type input "0"
type input "0.00"
click at [270, 154] on div "PA Code / Prescription Code Enter Code(Secondary Care Only) Encounter Date 05-0…" at bounding box center [220, 12] width 258 height 321
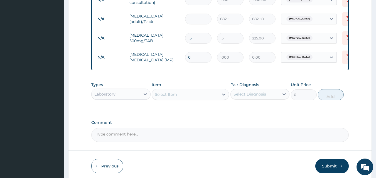
scroll to position [258, 0]
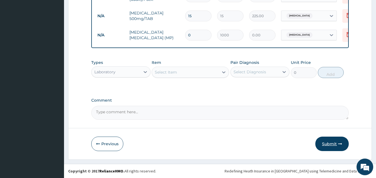
click at [324, 146] on button "Submit" at bounding box center [331, 144] width 33 height 14
click at [191, 30] on input "0" at bounding box center [198, 35] width 26 height 11
type input "1"
type input "1000.00"
type input "1"
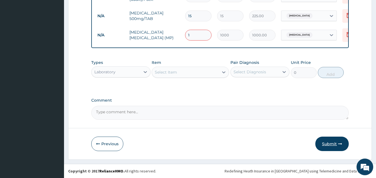
click at [329, 141] on button "Submit" at bounding box center [331, 144] width 33 height 14
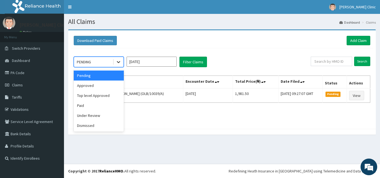
click at [118, 62] on icon at bounding box center [119, 62] width 6 height 6
click at [104, 89] on div "Approved" at bounding box center [99, 86] width 50 height 10
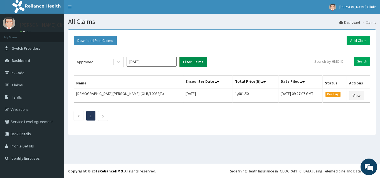
click at [195, 60] on button "Filter Claims" at bounding box center [194, 62] width 28 height 11
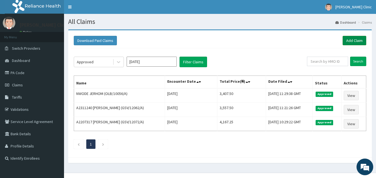
click at [356, 38] on link "Add Claim" at bounding box center [355, 40] width 24 height 9
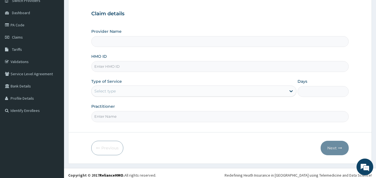
scroll to position [52, 0]
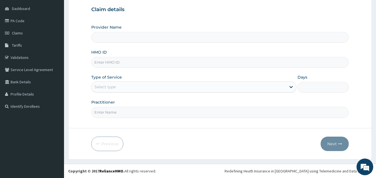
type input "[PERSON_NAME] Clinic"
click at [173, 67] on input "HMO ID" at bounding box center [220, 62] width 258 height 11
type input "DMN/10062/A"
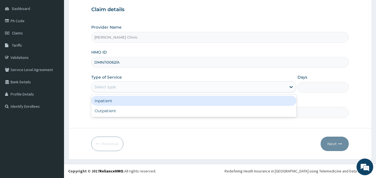
click at [153, 86] on div "Select type" at bounding box center [189, 87] width 195 height 9
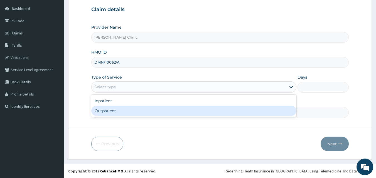
click at [132, 109] on div "Outpatient" at bounding box center [193, 111] width 205 height 10
type input "1"
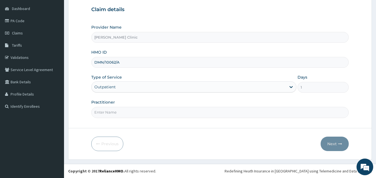
click at [136, 111] on input "Practitioner" at bounding box center [220, 112] width 258 height 11
type input "DR [PERSON_NAME]"
click at [172, 146] on div "Previous Next" at bounding box center [220, 144] width 258 height 14
click at [329, 143] on button "Next" at bounding box center [335, 144] width 28 height 14
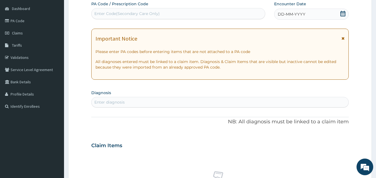
click at [344, 12] on icon at bounding box center [343, 14] width 6 height 6
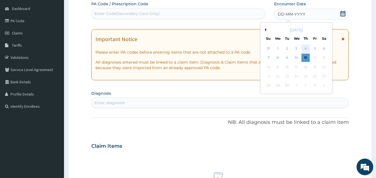
click at [306, 48] on div "4" at bounding box center [306, 49] width 8 height 8
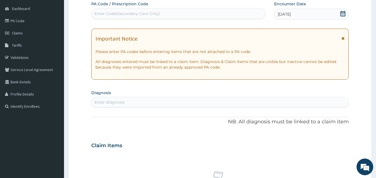
click at [185, 99] on div "Enter diagnosis" at bounding box center [220, 102] width 257 height 9
type input "MALARIA"
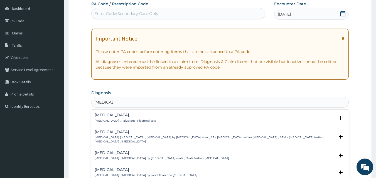
click at [161, 117] on div "Malaria Malaria , Paludism , Plasmodiosis" at bounding box center [220, 118] width 251 height 10
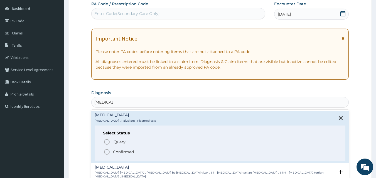
click at [106, 152] on icon "status option filled" at bounding box center [107, 152] width 7 height 7
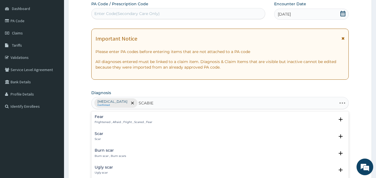
type input "SCABIES"
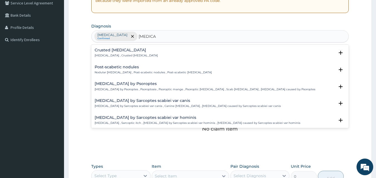
scroll to position [3, 0]
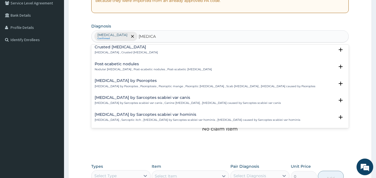
click at [204, 48] on div "Crusted scabies Norwegian scabies , Crusted scabies" at bounding box center [220, 50] width 251 height 10
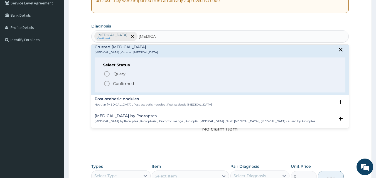
click at [108, 81] on circle "status option filled" at bounding box center [106, 83] width 5 height 5
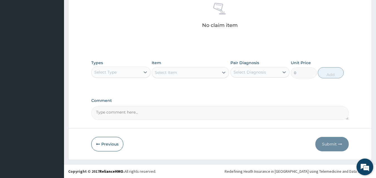
scroll to position [223, 0]
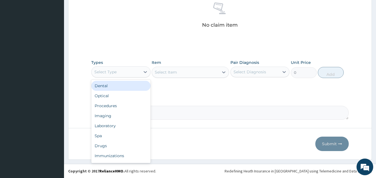
click at [130, 75] on div "Select Type" at bounding box center [116, 72] width 49 height 9
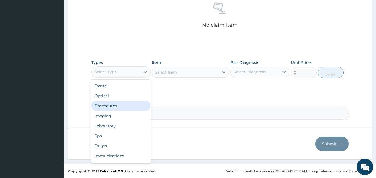
click at [113, 109] on div "Procedures" at bounding box center [120, 106] width 59 height 10
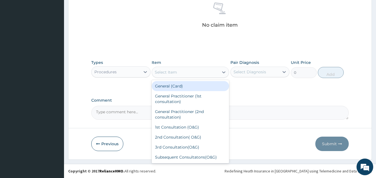
click at [185, 73] on div "Select Item" at bounding box center [185, 72] width 67 height 9
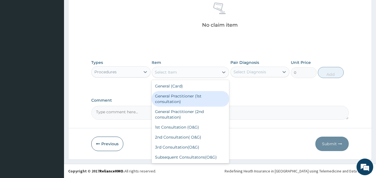
click at [172, 99] on div "General Practitioner (1st consultation)" at bounding box center [190, 99] width 77 height 16
type input "1500"
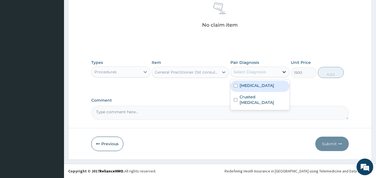
click at [280, 73] on div at bounding box center [284, 72] width 10 height 10
click at [235, 86] on input "checkbox" at bounding box center [236, 86] width 4 height 4
checkbox input "true"
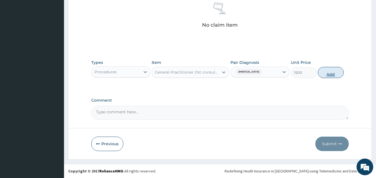
click at [337, 74] on button "Add" at bounding box center [331, 72] width 26 height 11
type input "0"
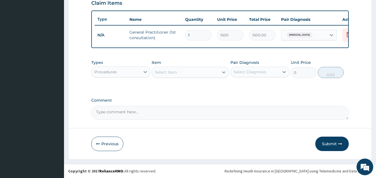
scroll to position [201, 0]
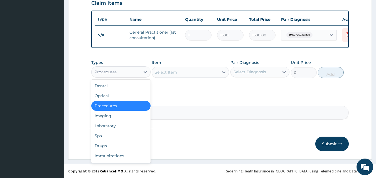
click at [135, 72] on div "Procedures" at bounding box center [116, 72] width 49 height 9
click at [106, 145] on div "Drugs" at bounding box center [120, 146] width 59 height 10
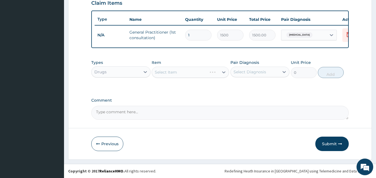
click at [170, 74] on div "Select Item" at bounding box center [190, 72] width 77 height 11
click at [171, 74] on div "Select Item" at bounding box center [166, 73] width 22 height 6
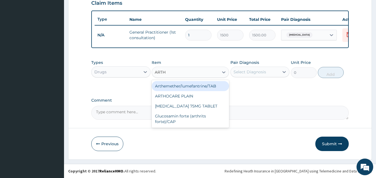
type input "ARTHE"
click at [172, 85] on div "Arthemether/lumefantrine/TAB" at bounding box center [190, 86] width 77 height 10
type input "66.7"
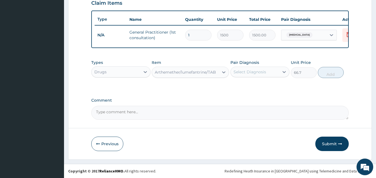
click at [167, 68] on div "Arthemether/lumefantrine/TAB" at bounding box center [185, 72] width 67 height 9
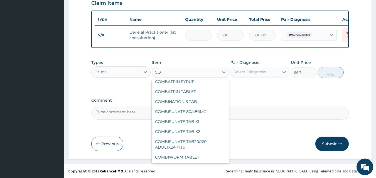
scroll to position [0, 0]
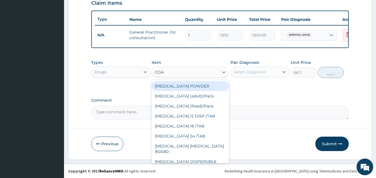
type input "COAR"
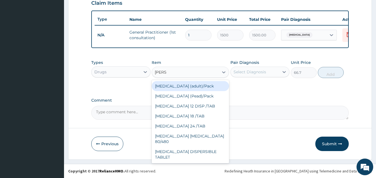
click at [177, 82] on div "Coartem (adult)/Pack" at bounding box center [190, 86] width 77 height 10
type input "682.5"
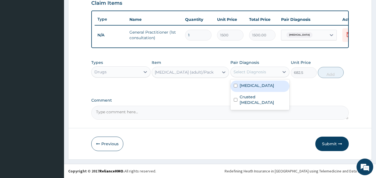
click at [266, 72] on div "Select Diagnosis" at bounding box center [255, 72] width 49 height 9
click at [237, 86] on input "checkbox" at bounding box center [236, 86] width 4 height 4
checkbox input "true"
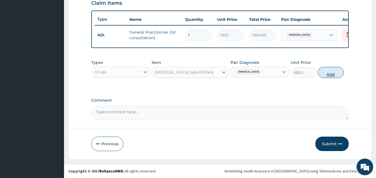
click at [330, 70] on button "Add" at bounding box center [331, 72] width 26 height 11
type input "0"
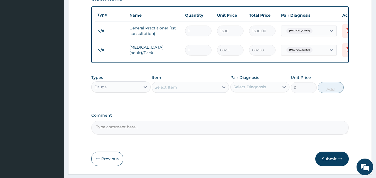
click at [164, 90] on div "Select Item" at bounding box center [166, 88] width 22 height 6
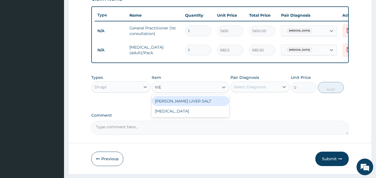
type input "IVER"
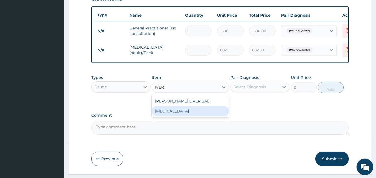
click at [172, 116] on div "IVERMECTIN" at bounding box center [190, 111] width 77 height 10
type input "200"
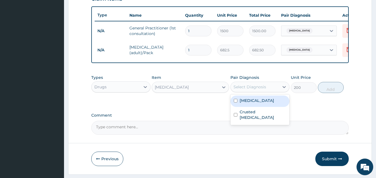
click at [261, 90] on div "Select Diagnosis" at bounding box center [250, 87] width 33 height 6
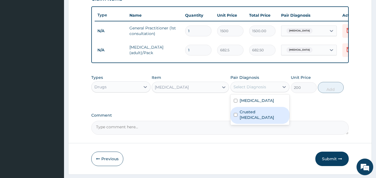
click at [237, 117] on input "checkbox" at bounding box center [236, 115] width 4 height 4
checkbox input "true"
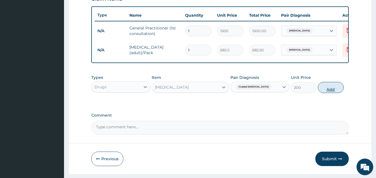
click at [324, 91] on button "Add" at bounding box center [331, 87] width 26 height 11
type input "0"
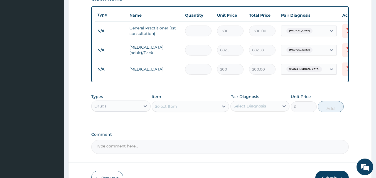
type input "10"
type input "2000.00"
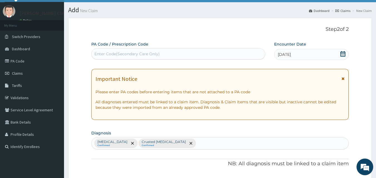
scroll to position [11, 0]
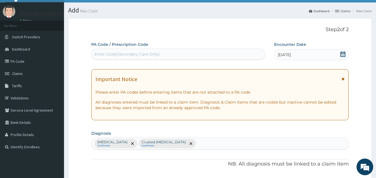
type input "10"
click at [212, 53] on div "Enter Code(Secondary Care Only)" at bounding box center [179, 54] width 174 height 9
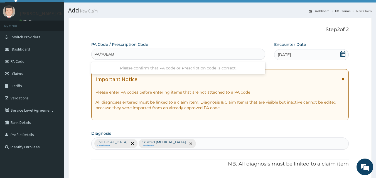
type input "PA/70EABE"
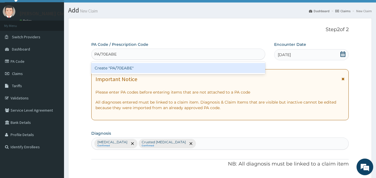
click at [138, 67] on div "Create "PA/70EABE"" at bounding box center [178, 68] width 174 height 10
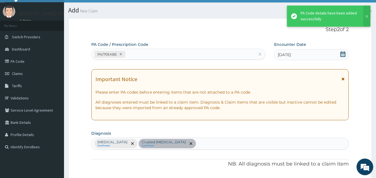
scroll to position [181, 0]
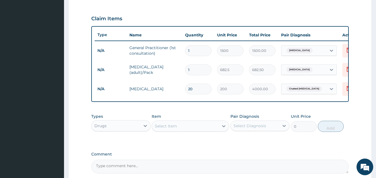
type input "21"
type input "4200.00"
type input "25"
type input "5000.00"
type input "26"
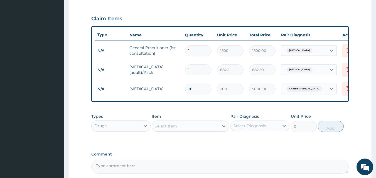
type input "5200.00"
type input "27"
type input "5400.00"
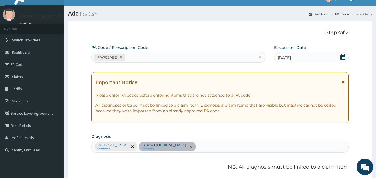
scroll to position [3, 0]
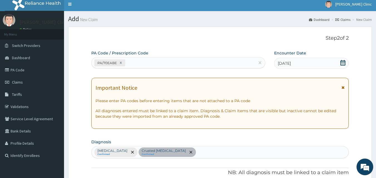
type input "26"
type input "5200.00"
type input "19"
type input "3800.00"
type input "18"
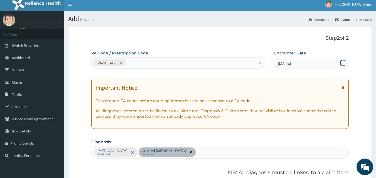
type input "3600.00"
type input "17"
type input "3400.00"
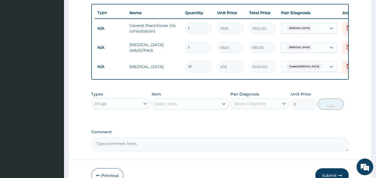
scroll to position [214, 0]
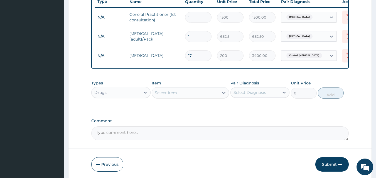
click at [213, 96] on div "Select Item" at bounding box center [185, 93] width 67 height 9
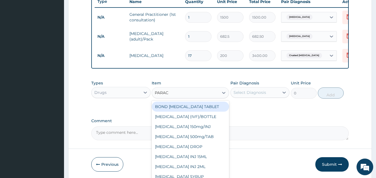
type input "PARACE"
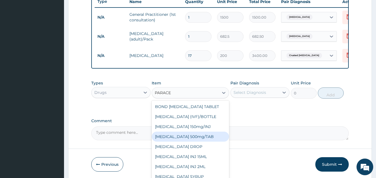
click at [200, 139] on div "PARACETAMOL 500mg/TAB" at bounding box center [190, 137] width 77 height 10
type input "15"
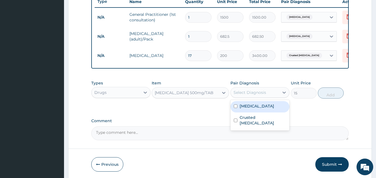
click at [254, 96] on div "Select Diagnosis" at bounding box center [250, 93] width 33 height 6
click at [237, 108] on input "checkbox" at bounding box center [236, 107] width 4 height 4
checkbox input "true"
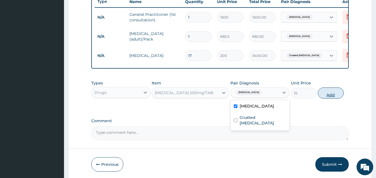
click at [321, 99] on button "Add" at bounding box center [331, 93] width 26 height 11
type input "0"
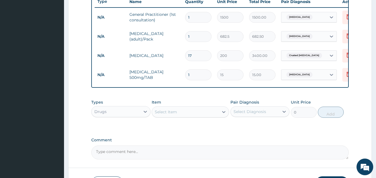
type input "15"
type input "225.00"
type input "15"
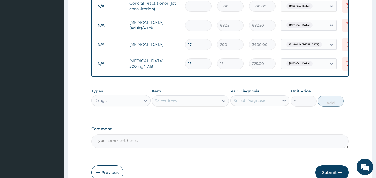
scroll to position [258, 0]
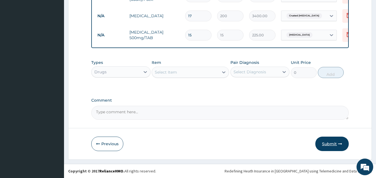
click at [329, 139] on button "Submit" at bounding box center [331, 144] width 33 height 14
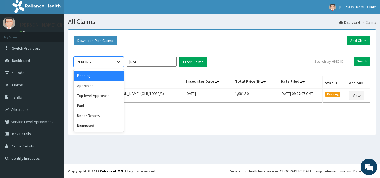
click at [119, 60] on icon at bounding box center [119, 62] width 6 height 6
click at [102, 87] on div "Approved" at bounding box center [99, 86] width 50 height 10
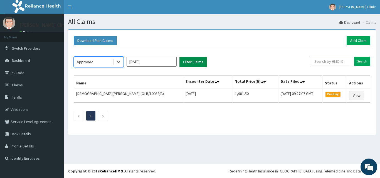
click at [187, 62] on button "Filter Claims" at bounding box center [194, 62] width 28 height 11
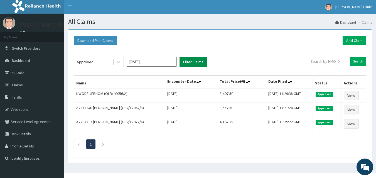
click at [187, 62] on button "Filter Claims" at bounding box center [194, 62] width 28 height 11
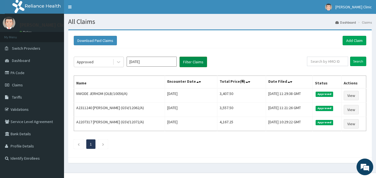
click at [187, 62] on button "Filter Claims" at bounding box center [194, 62] width 28 height 11
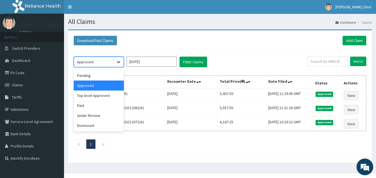
click at [118, 62] on icon at bounding box center [119, 62] width 6 height 6
click at [109, 76] on div "Pending" at bounding box center [99, 76] width 50 height 10
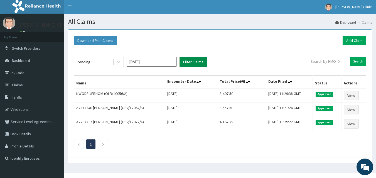
click at [188, 61] on button "Filter Claims" at bounding box center [194, 62] width 28 height 11
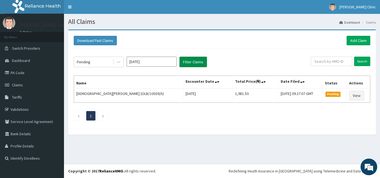
click at [188, 61] on button "Filter Claims" at bounding box center [194, 62] width 28 height 11
click at [359, 43] on link "Add Claim" at bounding box center [359, 40] width 24 height 9
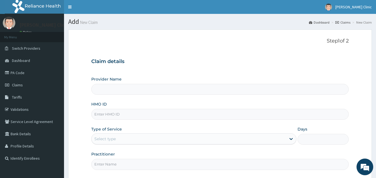
type input "[PERSON_NAME] Clinic"
click at [344, 125] on div "Provider Name [PERSON_NAME] Clinic HMO ID Type of Service Select type Days Prac…" at bounding box center [220, 124] width 258 height 94
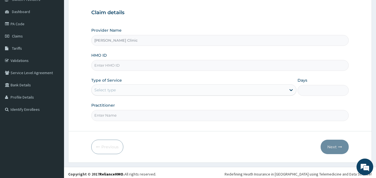
scroll to position [52, 0]
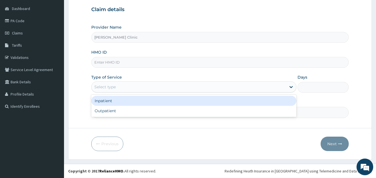
click at [275, 91] on div "Select type" at bounding box center [189, 87] width 195 height 9
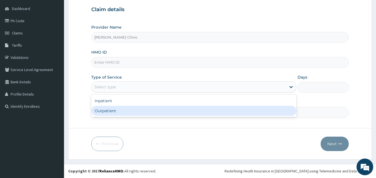
click at [243, 115] on div "Outpatient" at bounding box center [193, 111] width 205 height 10
type input "1"
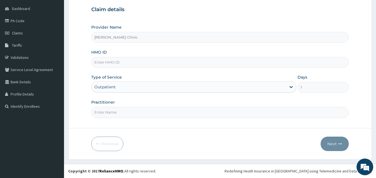
click at [257, 130] on form "Step 1 of 2 Claim details Provider Name [PERSON_NAME] Clinic HMO ID Type of Ser…" at bounding box center [220, 68] width 304 height 183
click at [208, 111] on input "Practitioner" at bounding box center [220, 112] width 258 height 11
type input "DR [PERSON_NAME]"
click at [230, 60] on input "HMO ID" at bounding box center [220, 62] width 258 height 11
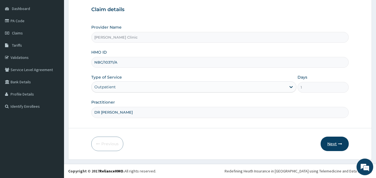
type input "NBC/10371/A"
click at [328, 141] on button "Next" at bounding box center [335, 144] width 28 height 14
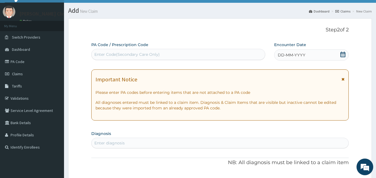
scroll to position [0, 0]
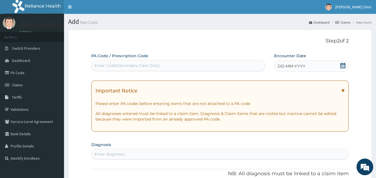
click at [341, 67] on icon at bounding box center [343, 66] width 5 height 6
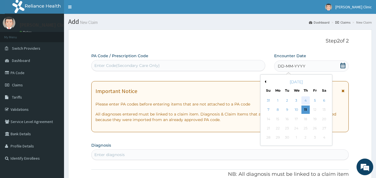
click at [304, 99] on div "4" at bounding box center [306, 101] width 8 height 8
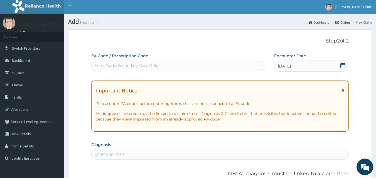
click at [198, 65] on div "Enter Code(Secondary Care Only)" at bounding box center [179, 65] width 174 height 9
paste input "PA/458CC8"
type input "PA/458CC8"
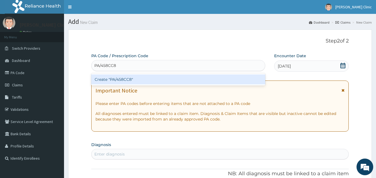
click at [121, 79] on div "Create "PA/458CC8"" at bounding box center [178, 80] width 174 height 10
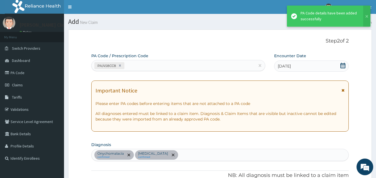
scroll to position [143, 0]
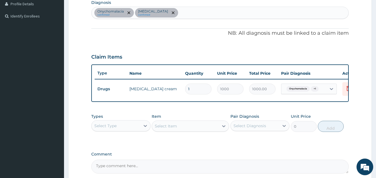
type input "0"
type input "0.00"
type input "1"
type input "1000.00"
click at [358, 47] on form "Step 2 of 2 PA Code / Prescription Code PA/458CC8 Encounter Date [DATE] Importa…" at bounding box center [220, 50] width 304 height 327
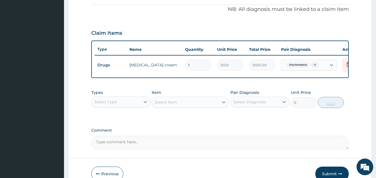
scroll to position [167, 0]
